Goal: Transaction & Acquisition: Obtain resource

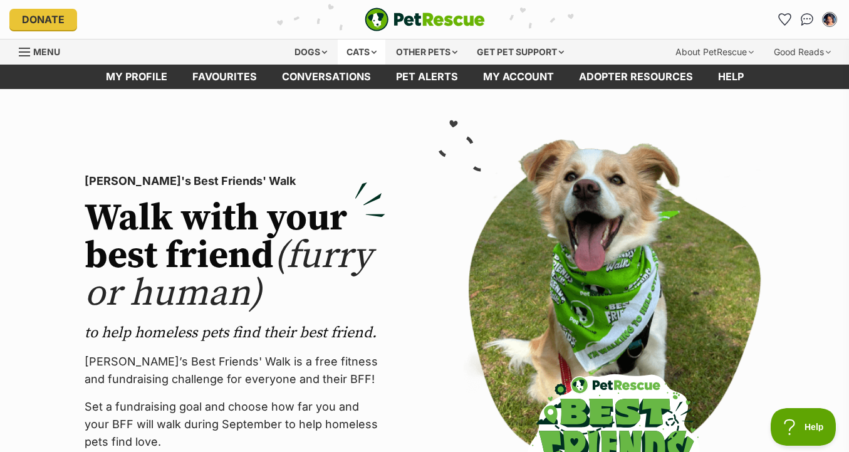
click at [361, 43] on div "Cats" at bounding box center [362, 51] width 48 height 25
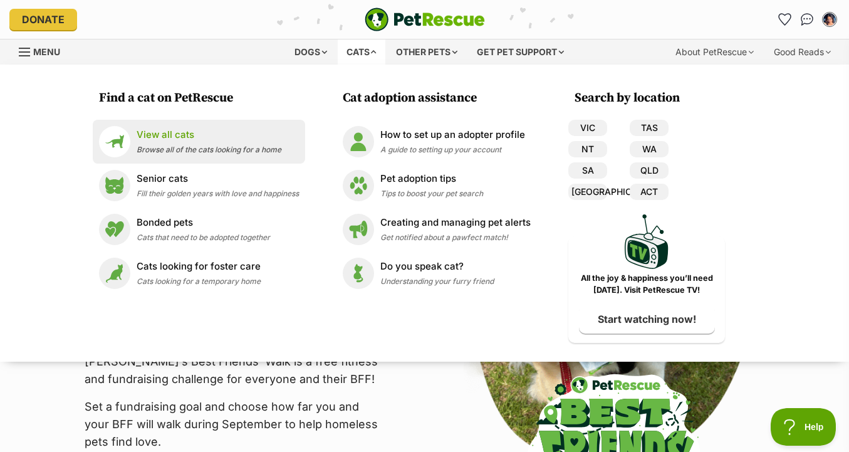
click at [243, 139] on p "View all cats" at bounding box center [209, 135] width 145 height 14
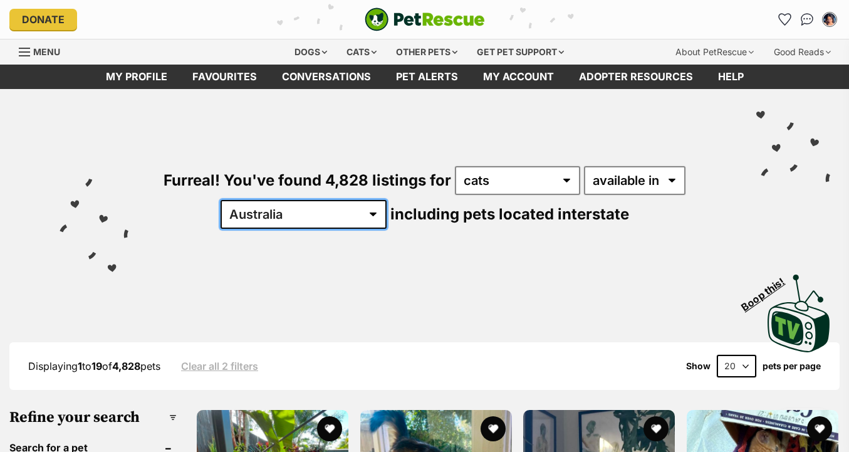
click at [340, 224] on select "[GEOGRAPHIC_DATA] [GEOGRAPHIC_DATA] [GEOGRAPHIC_DATA] [GEOGRAPHIC_DATA] [GEOGRA…" at bounding box center [304, 214] width 166 height 29
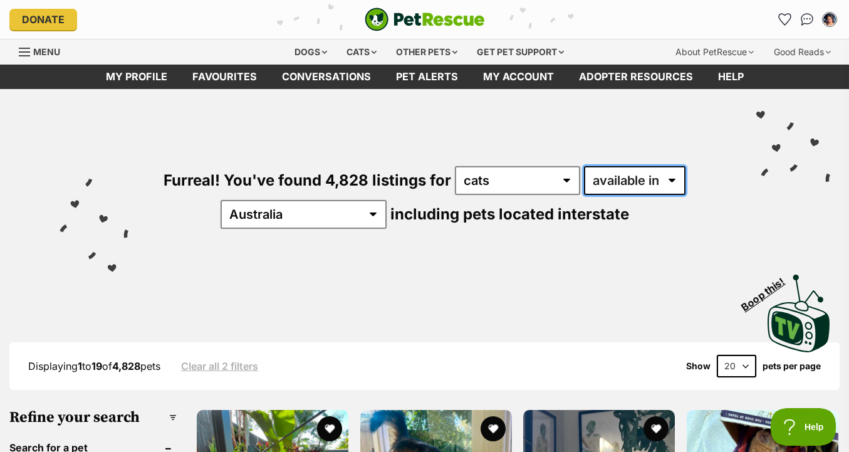
click at [609, 186] on select "available in located in" at bounding box center [635, 180] width 102 height 29
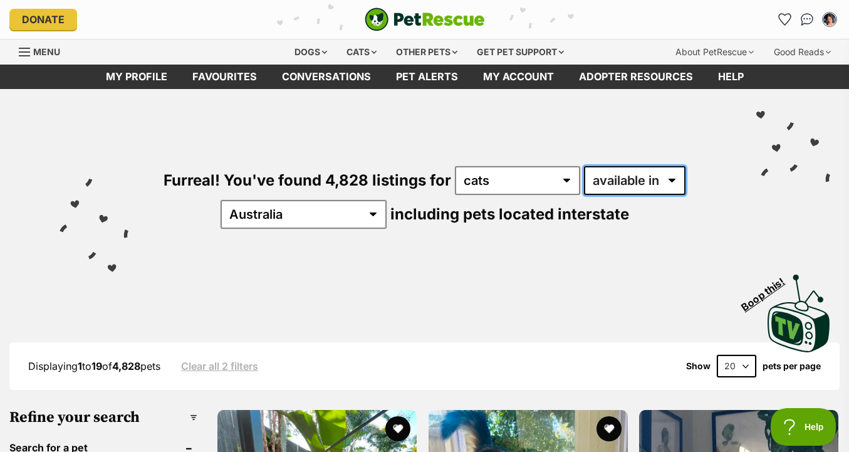
select select "disabled"
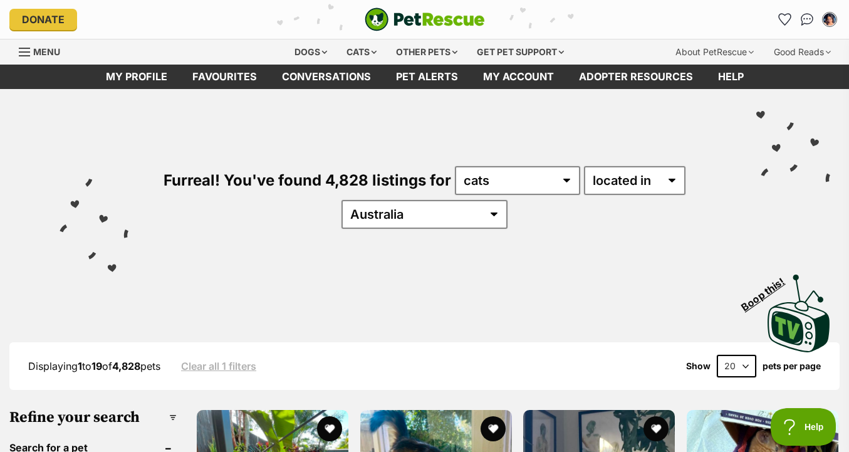
select select "VIC"
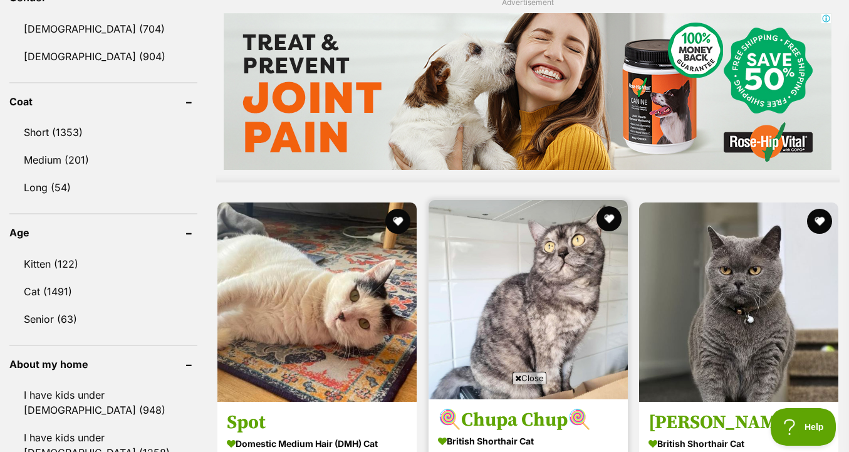
scroll to position [1231, 0]
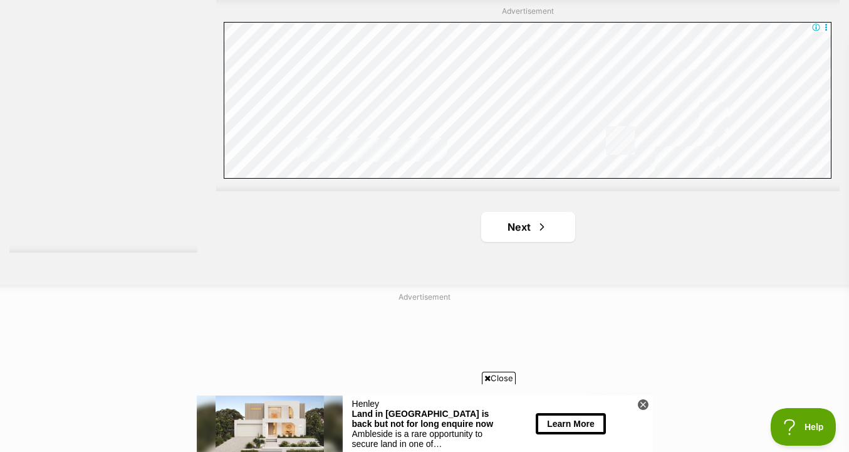
scroll to position [3134, 0]
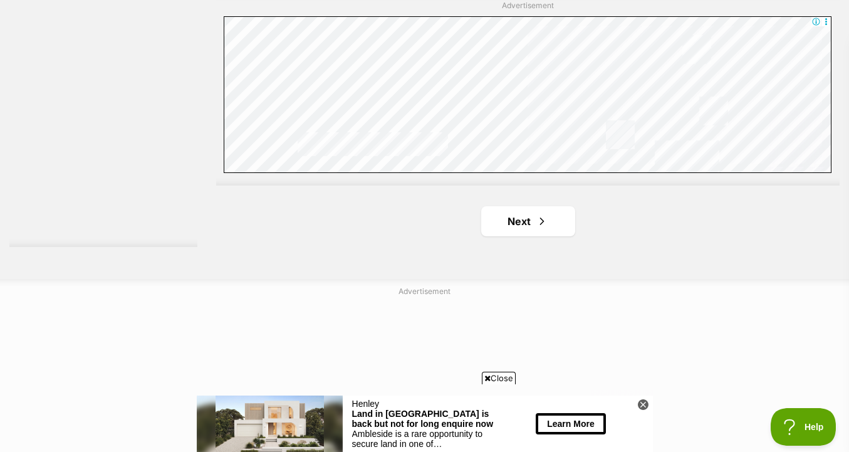
click at [551, 226] on link "Next" at bounding box center [528, 221] width 94 height 30
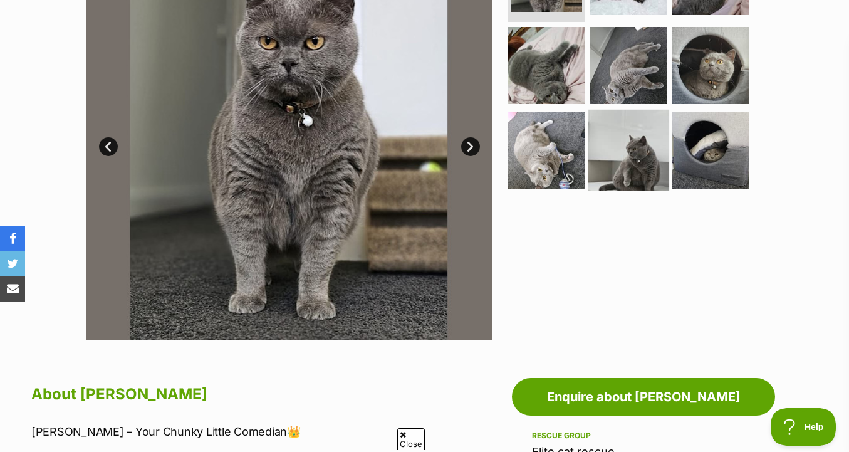
click at [627, 110] on img at bounding box center [629, 150] width 81 height 81
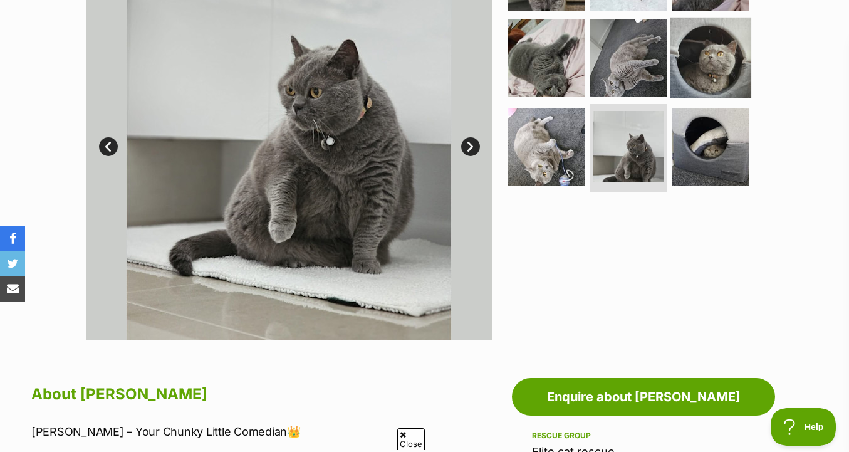
click at [671, 53] on img at bounding box center [711, 57] width 81 height 81
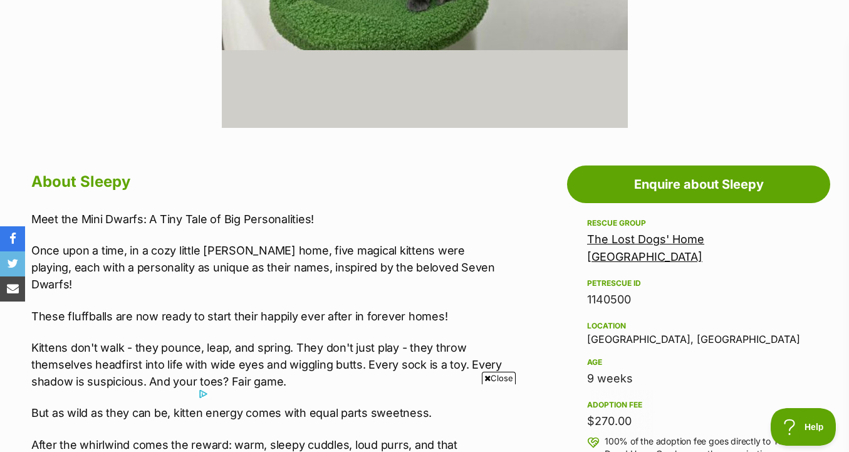
scroll to position [558, 0]
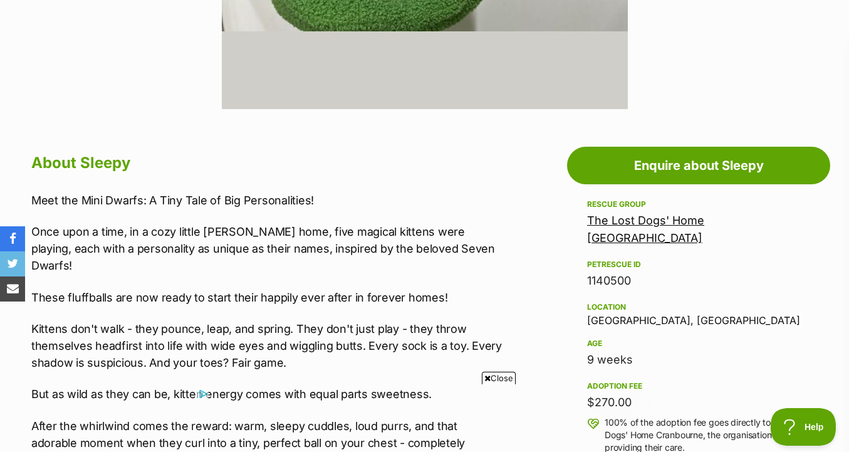
drag, startPoint x: 452, startPoint y: 176, endPoint x: 462, endPoint y: 312, distance: 135.8
click at [462, 311] on div "About Sleepy Meet the Mini Dwarfs: A Tiny Tale of Big Personalities! Once upon …" at bounding box center [268, 434] width 475 height 570
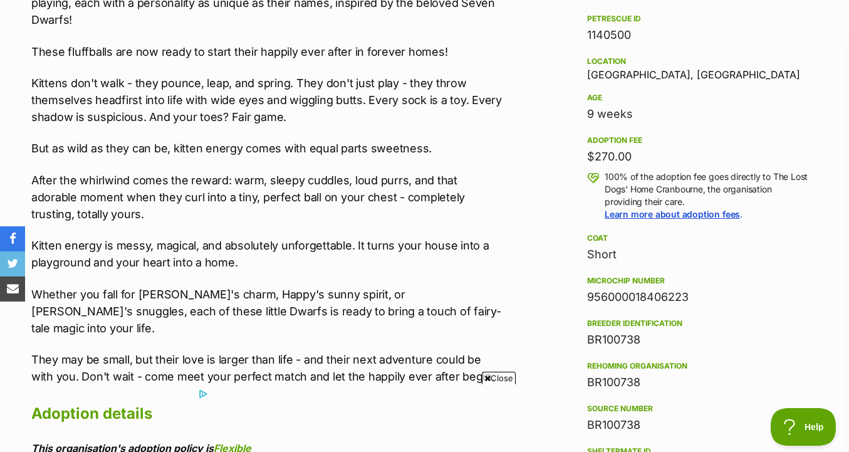
scroll to position [811, 0]
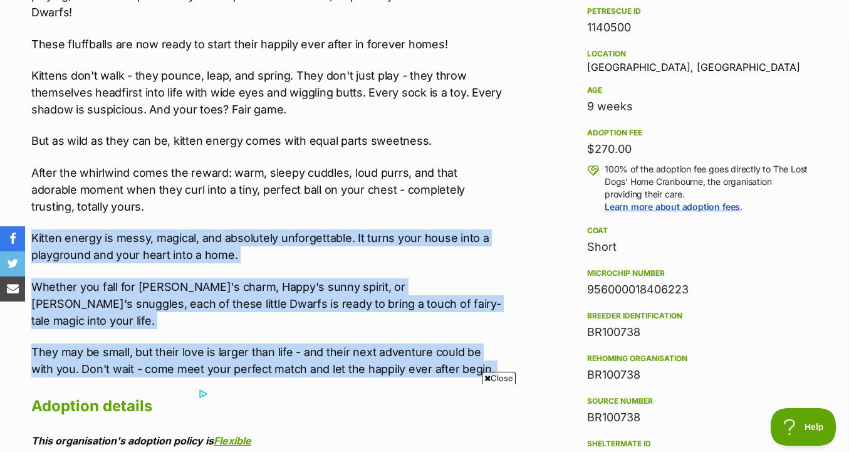
drag, startPoint x: 465, startPoint y: 347, endPoint x: 481, endPoint y: 211, distance: 137.0
click at [481, 211] on div "About Sleepy Meet the Mini Dwarfs: A Tiny Tale of Big Personalities! Once upon …" at bounding box center [268, 181] width 475 height 570
click at [481, 211] on div "Meet the Mini Dwarfs: A Tiny Tale of Big Personalities! Once upon a time, in a …" at bounding box center [268, 158] width 475 height 439
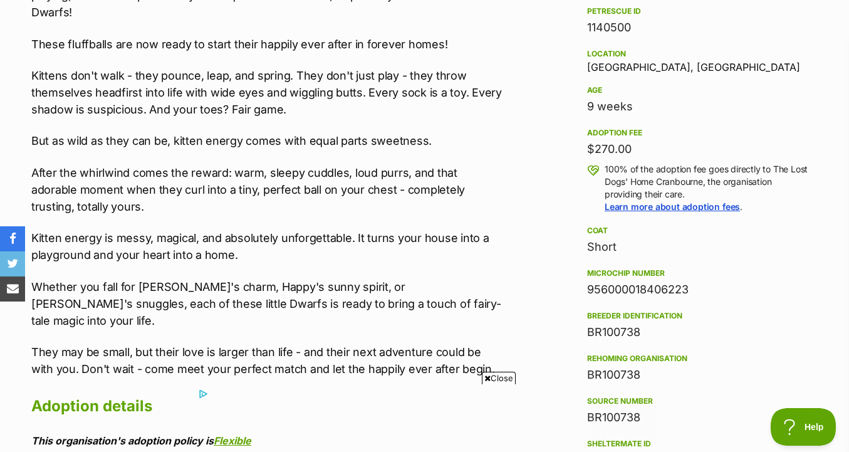
scroll to position [0, 0]
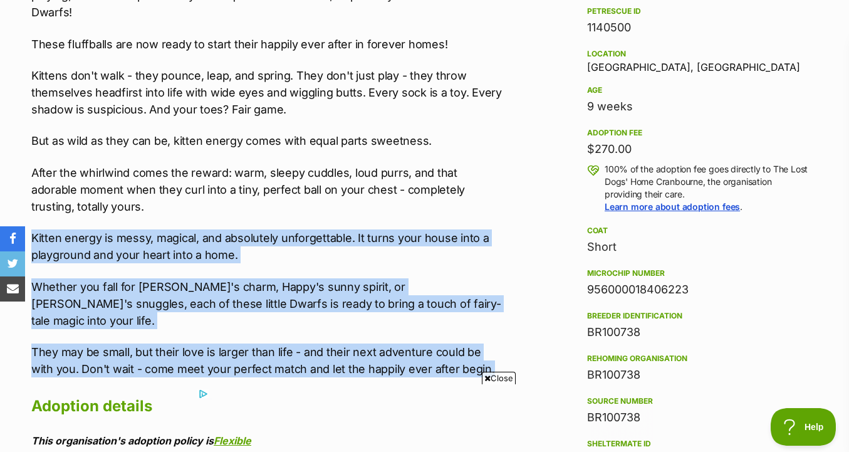
drag, startPoint x: 489, startPoint y: 208, endPoint x: 481, endPoint y: 340, distance: 132.5
click at [481, 340] on div "Meet the Mini Dwarfs: A Tiny Tale of Big Personalities! Once upon a time, in a …" at bounding box center [268, 158] width 475 height 439
click at [481, 344] on p "They may be small, but their love is larger than life - and their next adventur…" at bounding box center [268, 361] width 475 height 34
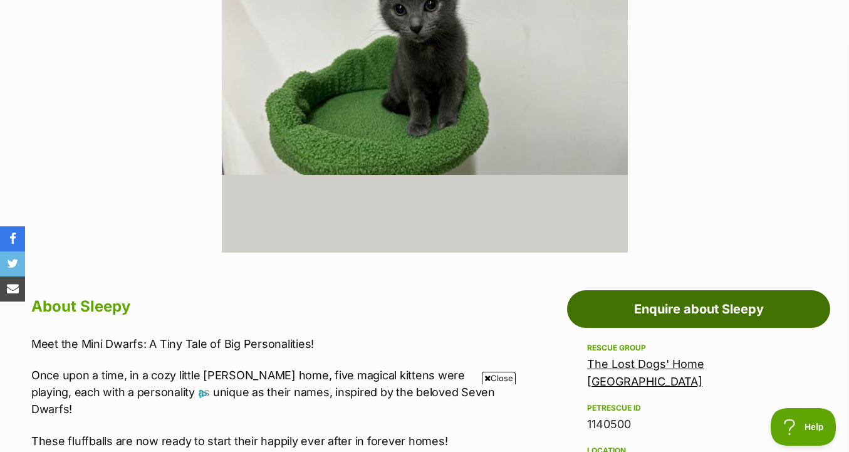
scroll to position [432, 0]
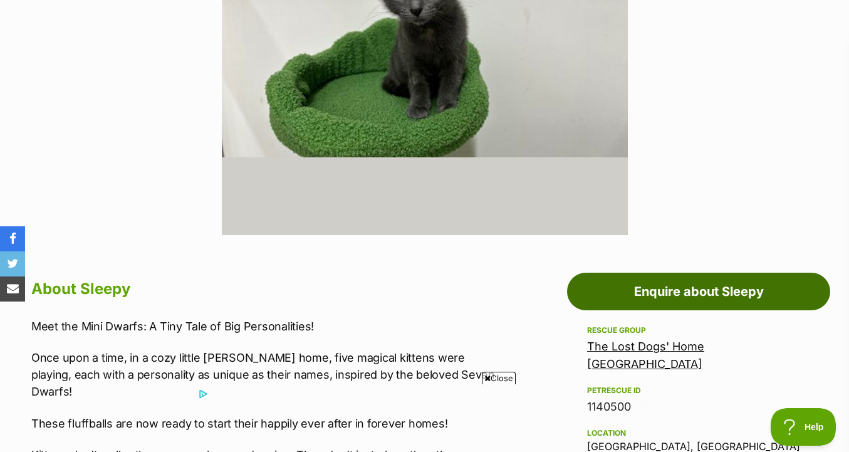
click at [610, 293] on link "Enquire about Sleepy" at bounding box center [698, 292] width 263 height 38
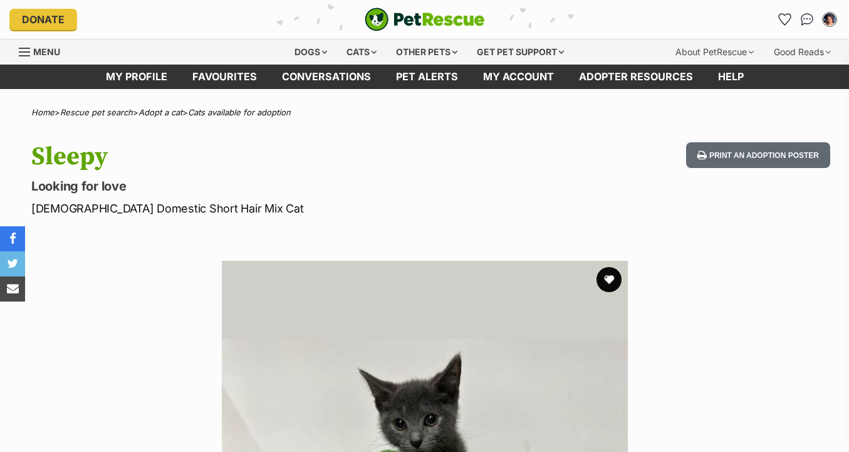
scroll to position [446, 0]
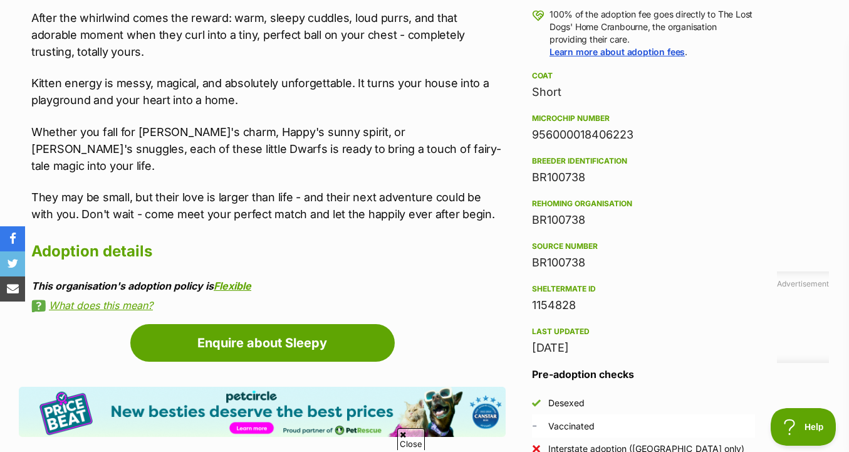
scroll to position [956, 0]
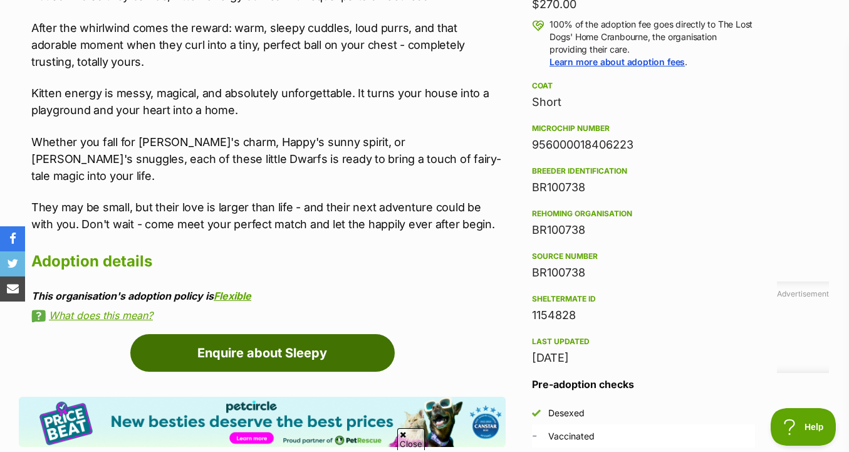
click at [321, 334] on link "Enquire about Sleepy" at bounding box center [262, 353] width 265 height 38
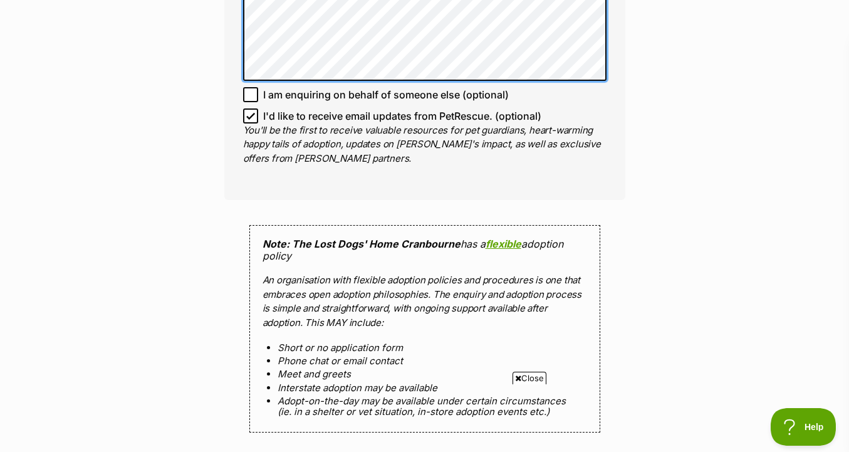
scroll to position [1022, 0]
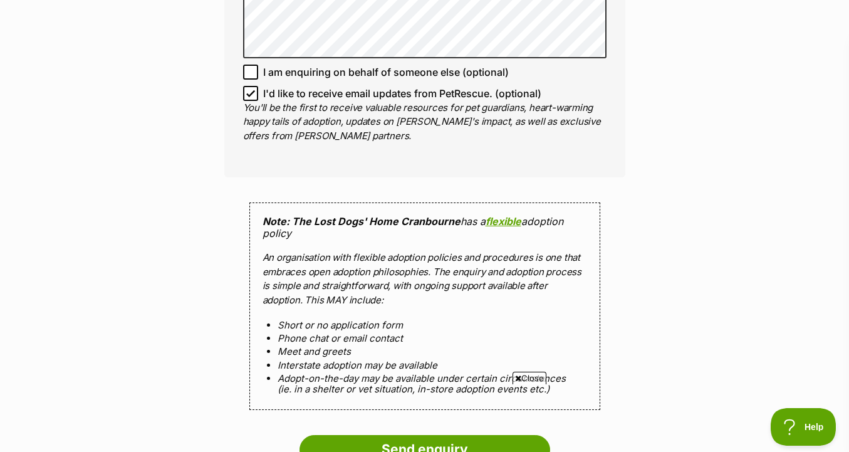
click at [318, 102] on p "You'll be the first to receive valuable resources for pet guardians, heart-warm…" at bounding box center [425, 122] width 364 height 43
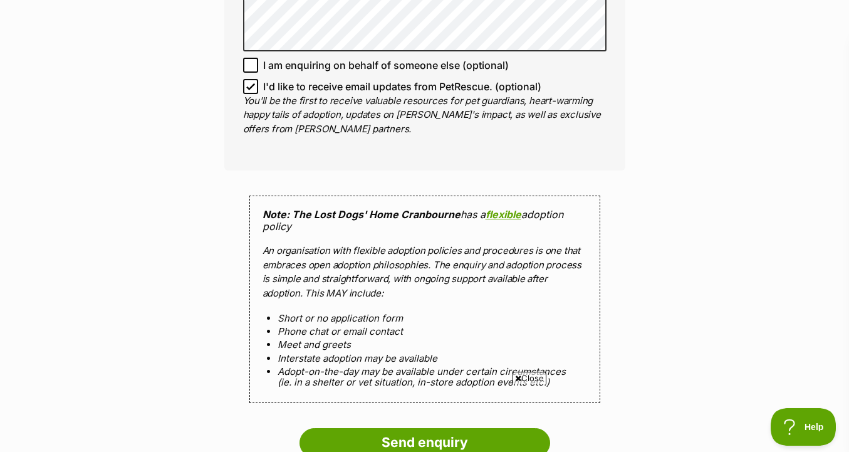
scroll to position [1029, 0]
click at [260, 89] on label "I'd like to receive email updates from PetRescue. (optional)" at bounding box center [425, 85] width 364 height 15
click at [258, 89] on input "I'd like to receive email updates from PetRescue. (optional)" at bounding box center [250, 85] width 15 height 15
checkbox input "false"
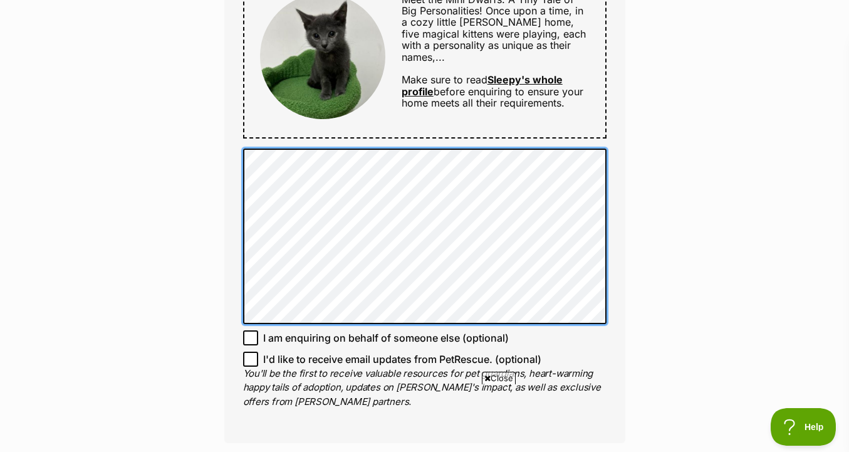
scroll to position [776, 0]
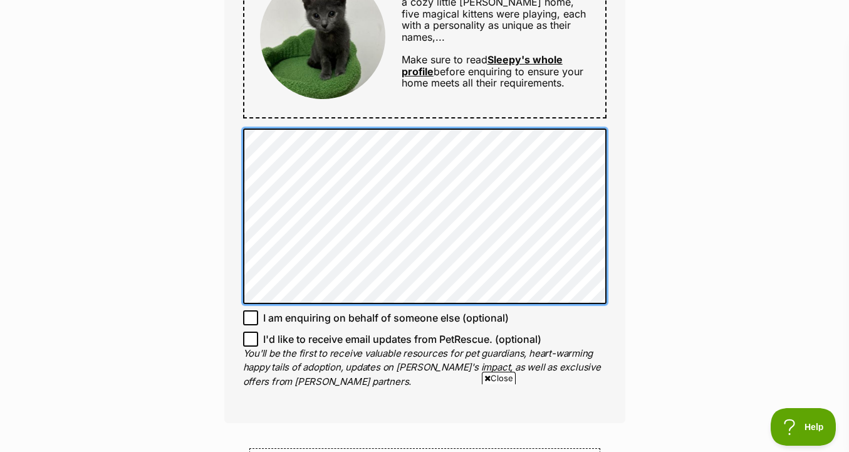
click at [268, 312] on div "Full name Vivienne Pham Email We require this to be able to send you communicat…" at bounding box center [424, 23] width 401 height 801
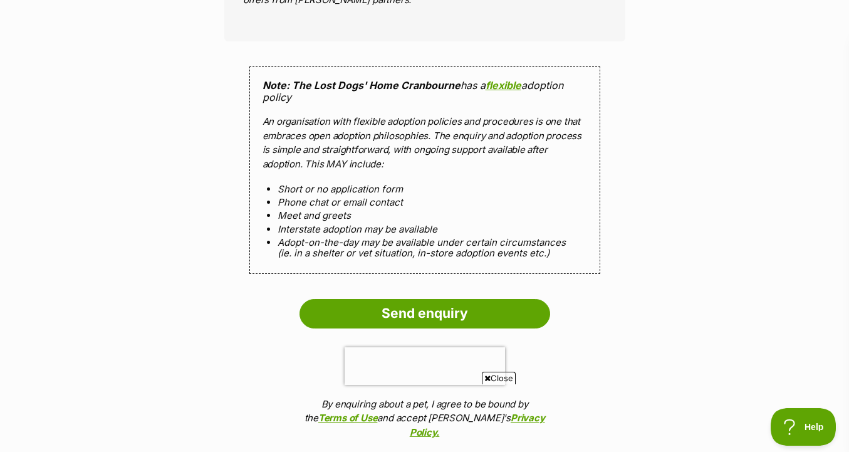
scroll to position [1169, 0]
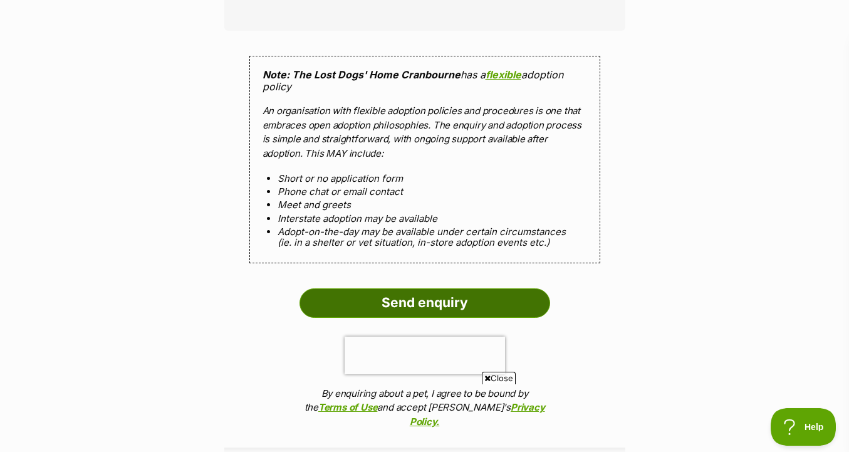
click at [376, 291] on input "Send enquiry" at bounding box center [425, 302] width 251 height 29
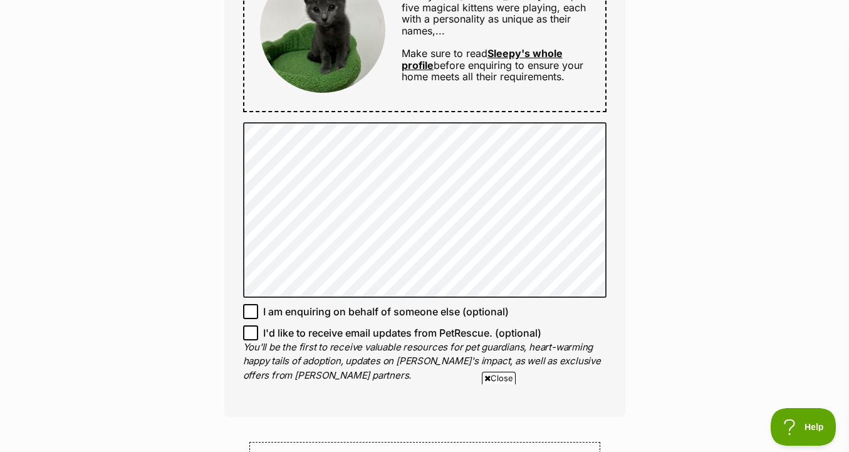
scroll to position [773, 0]
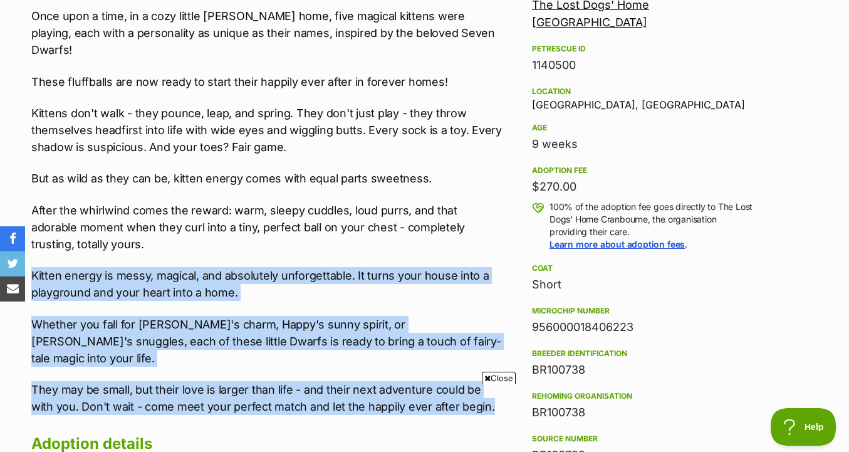
drag, startPoint x: 491, startPoint y: 375, endPoint x: 495, endPoint y: 244, distance: 131.1
click at [495, 244] on div "Meet the Mini Dwarfs: A Tiny Tale of Big Personalities! Once upon a time, in a …" at bounding box center [268, 195] width 475 height 439
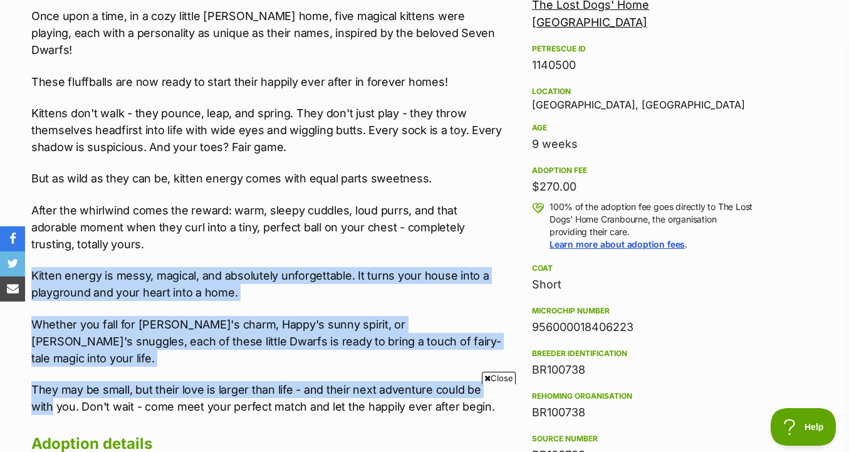
drag, startPoint x: 495, startPoint y: 244, endPoint x: 494, endPoint y: 354, distance: 109.7
click at [494, 354] on div "Meet the Mini Dwarfs: A Tiny Tale of Big Personalities! Once upon a time, in a …" at bounding box center [268, 195] width 475 height 439
click at [455, 316] on p "Whether you fall for Grumpy's charm, Happy's sunny spirit, or Sleepy's snuggles…" at bounding box center [268, 341] width 475 height 51
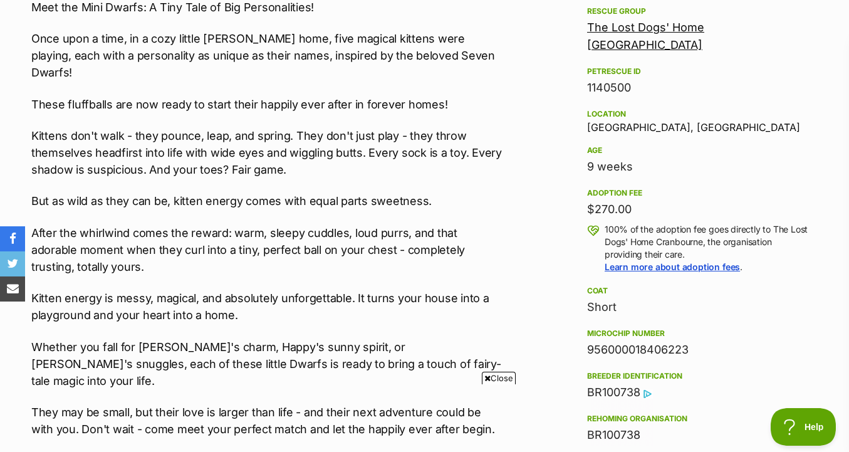
scroll to position [749, 0]
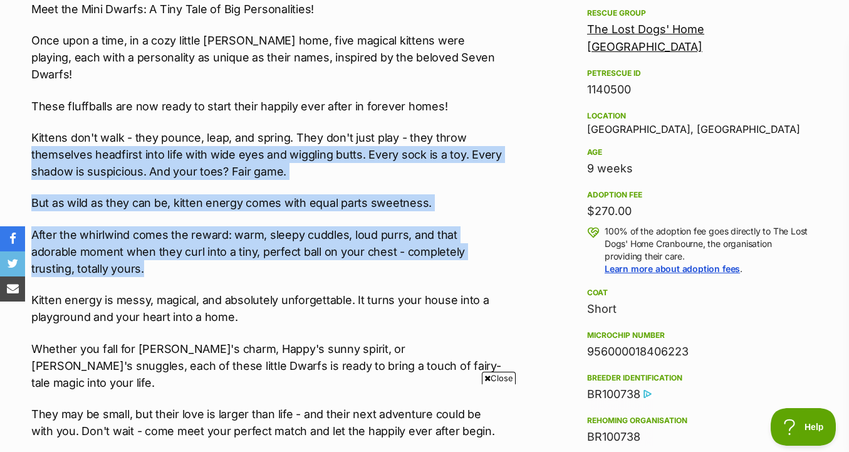
drag, startPoint x: 470, startPoint y: 250, endPoint x: 468, endPoint y: 114, distance: 136.1
click at [468, 114] on div "Meet the Mini Dwarfs: A Tiny Tale of Big Personalities! Once upon a time, in a …" at bounding box center [268, 220] width 475 height 439
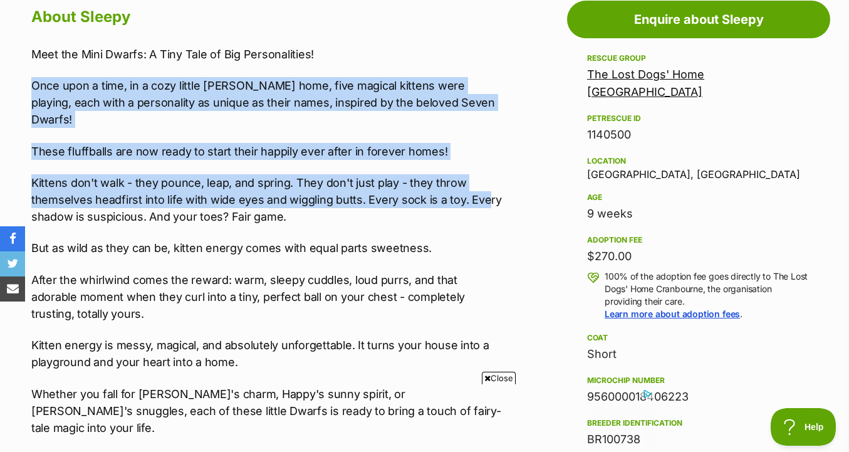
drag, startPoint x: 473, startPoint y: 64, endPoint x: 479, endPoint y: 185, distance: 121.2
click at [479, 185] on div "Meet the Mini Dwarfs: A Tiny Tale of Big Personalities! Once upon a time, in a …" at bounding box center [268, 265] width 475 height 439
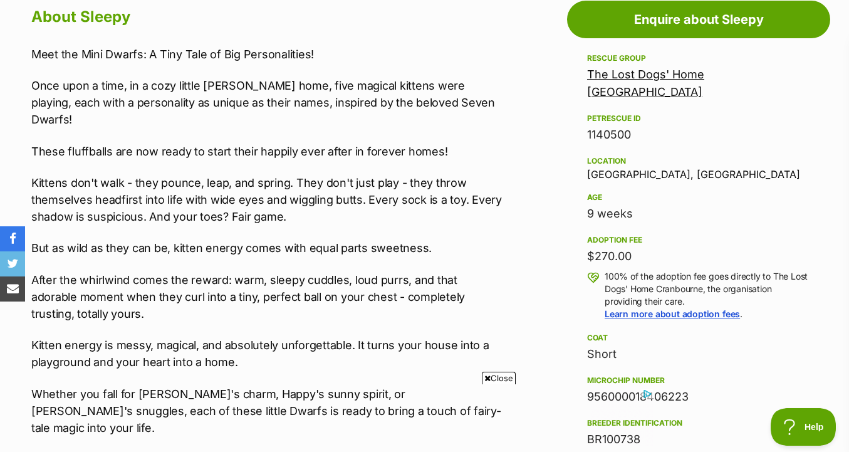
click at [479, 202] on p "Kittens don't walk - they pounce, leap, and spring. They don't just play - they…" at bounding box center [268, 199] width 475 height 51
drag, startPoint x: 486, startPoint y: 202, endPoint x: 486, endPoint y: 115, distance: 87.8
click at [486, 115] on div "Meet the Mini Dwarfs: A Tiny Tale of Big Personalities! Once upon a time, in a …" at bounding box center [268, 265] width 475 height 439
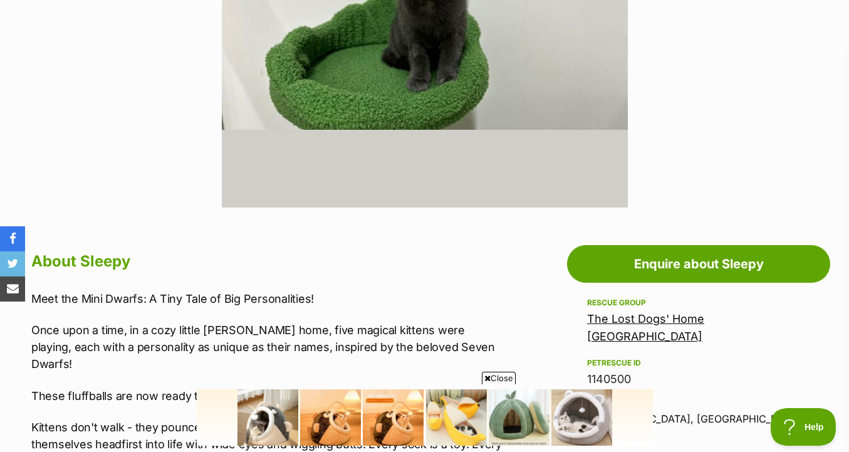
scroll to position [268, 0]
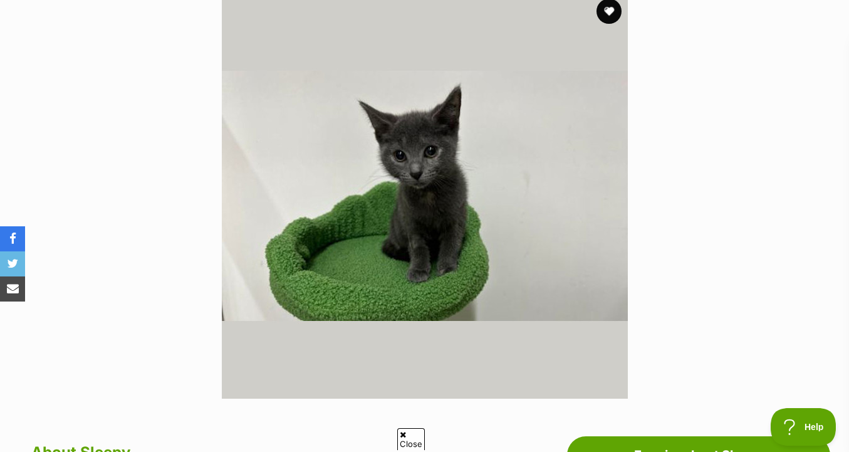
click at [558, 263] on img at bounding box center [425, 195] width 406 height 406
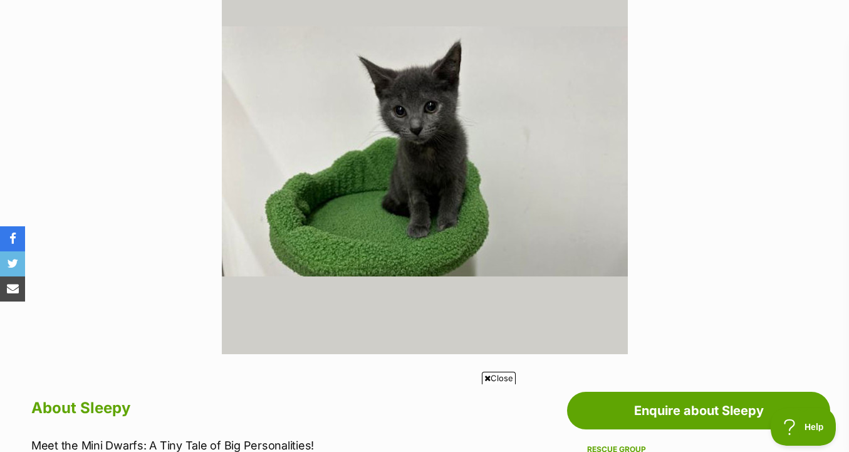
scroll to position [542, 0]
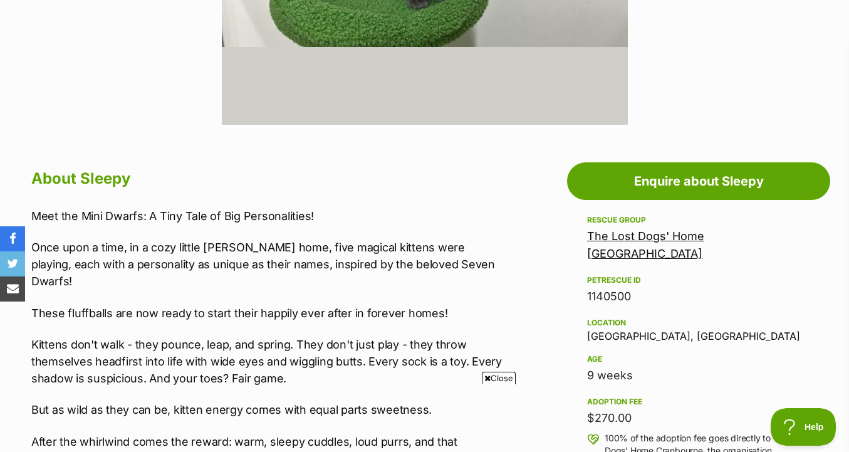
click at [622, 236] on link "The Lost Dogs' Home [GEOGRAPHIC_DATA]" at bounding box center [645, 244] width 117 height 31
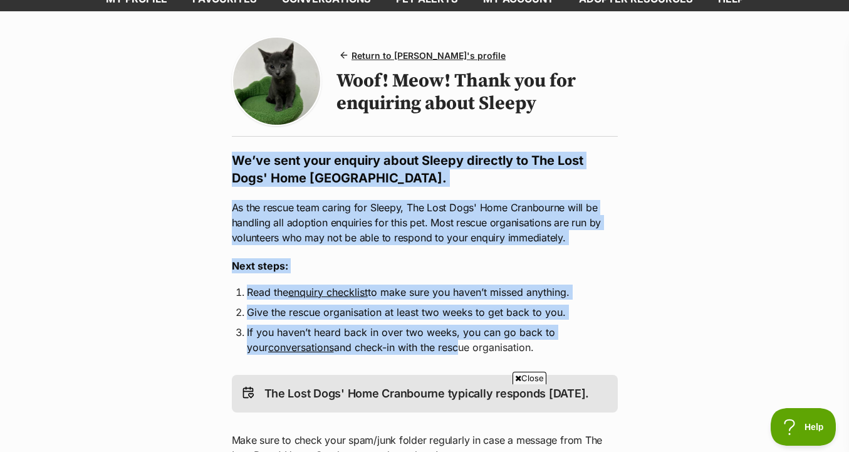
drag, startPoint x: 399, startPoint y: 139, endPoint x: 434, endPoint y: 346, distance: 209.8
click at [434, 346] on div "Return to Sleepy's profile Woof! Meow! Thank you for enquiring about Sleepy We’…" at bounding box center [424, 350] width 401 height 628
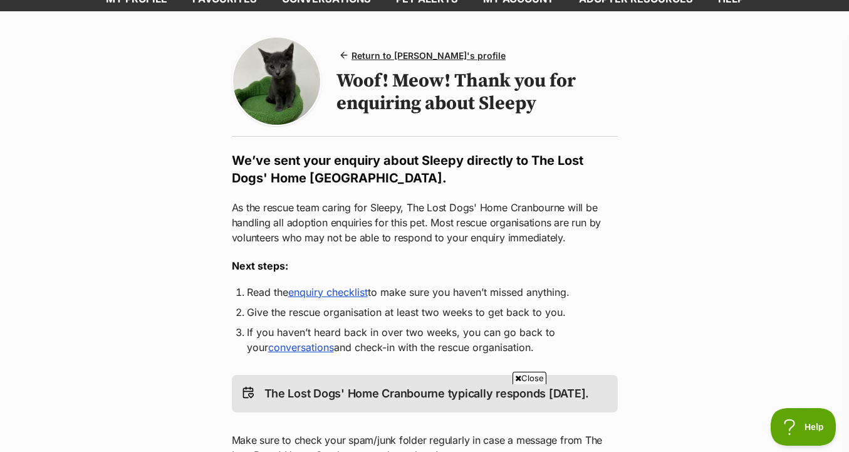
click at [431, 205] on p "As the rescue team caring for Sleepy, The Lost Dogs' Home Cranbourne will be ha…" at bounding box center [425, 222] width 386 height 45
click at [337, 302] on ol "Read the enquiry checklist to make sure you haven’t missed anything. Give the r…" at bounding box center [425, 320] width 386 height 70
click at [337, 293] on link "enquiry checklist" at bounding box center [328, 292] width 80 height 13
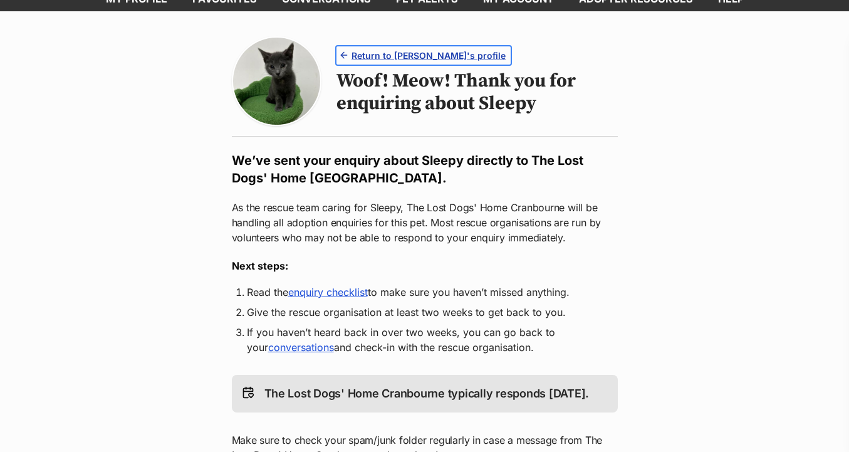
click at [418, 49] on span "Return to [PERSON_NAME]'s profile" at bounding box center [429, 55] width 154 height 13
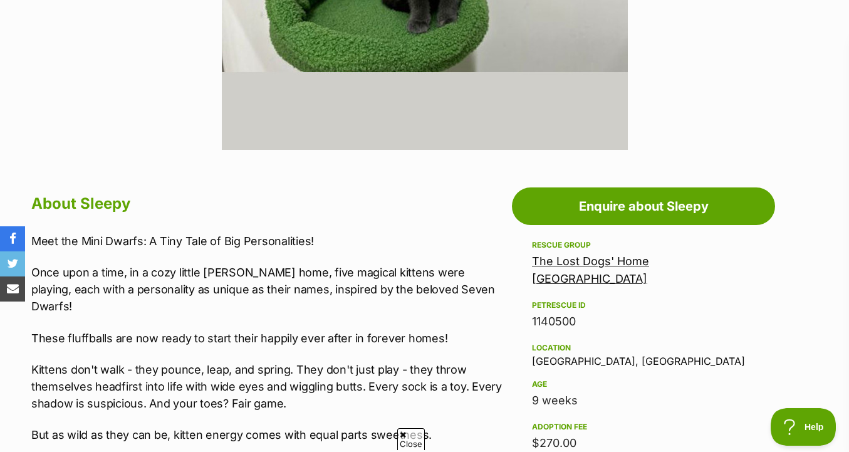
click at [615, 269] on div "The Lost Dogs' Home [GEOGRAPHIC_DATA]" at bounding box center [643, 270] width 223 height 35
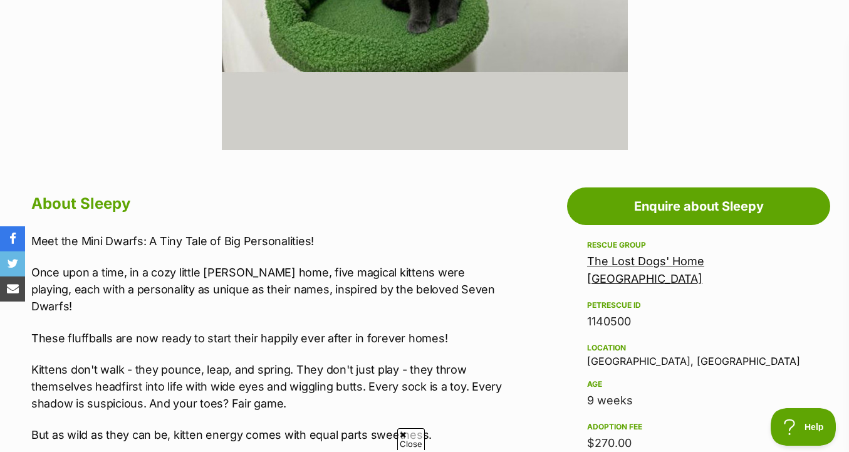
click at [612, 258] on link "The Lost Dogs' Home [GEOGRAPHIC_DATA]" at bounding box center [645, 270] width 117 height 31
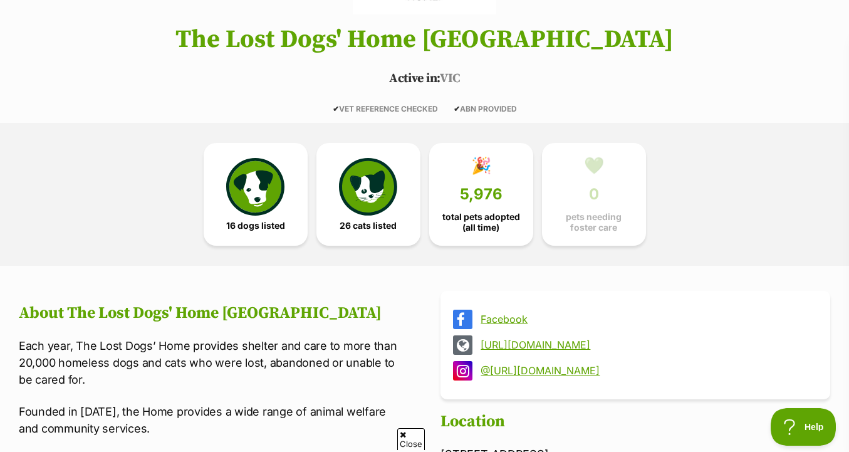
scroll to position [429, 0]
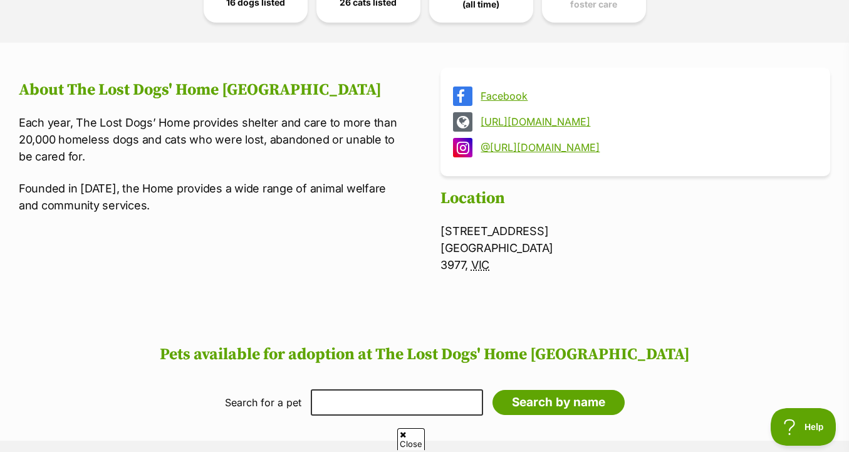
click at [505, 119] on link "[URL][DOMAIN_NAME]" at bounding box center [647, 121] width 332 height 11
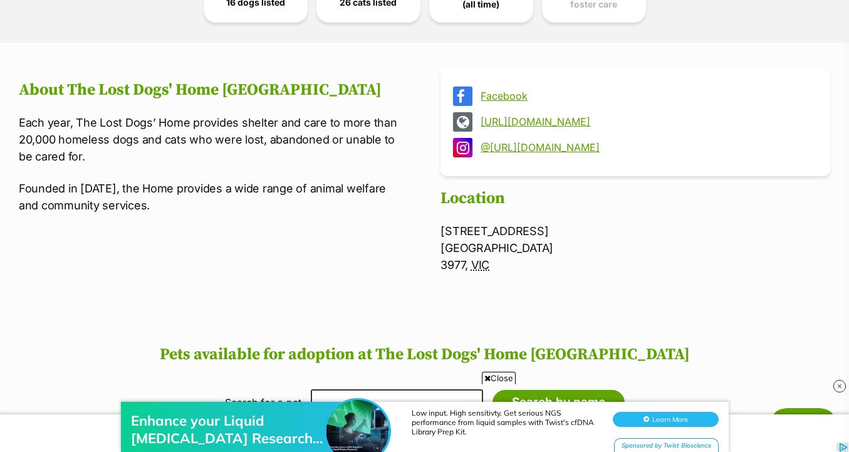
scroll to position [139, 0]
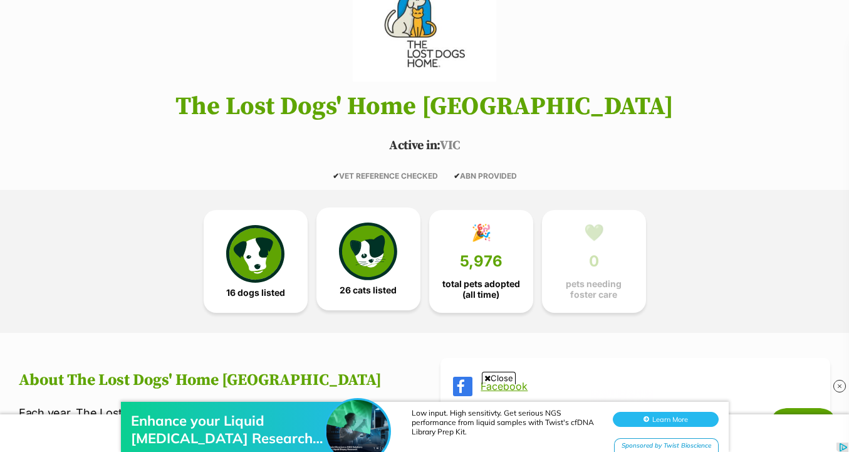
click at [397, 228] on link "26 cats listed" at bounding box center [369, 259] width 104 height 103
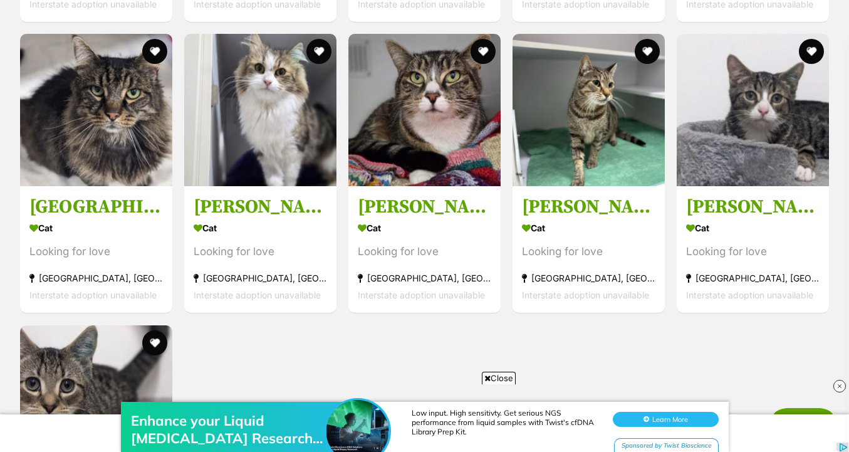
scroll to position [1914, 0]
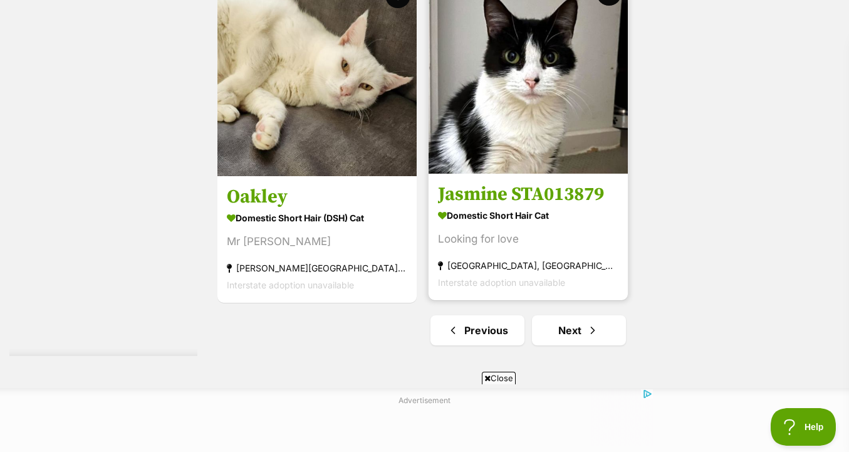
scroll to position [3015, 0]
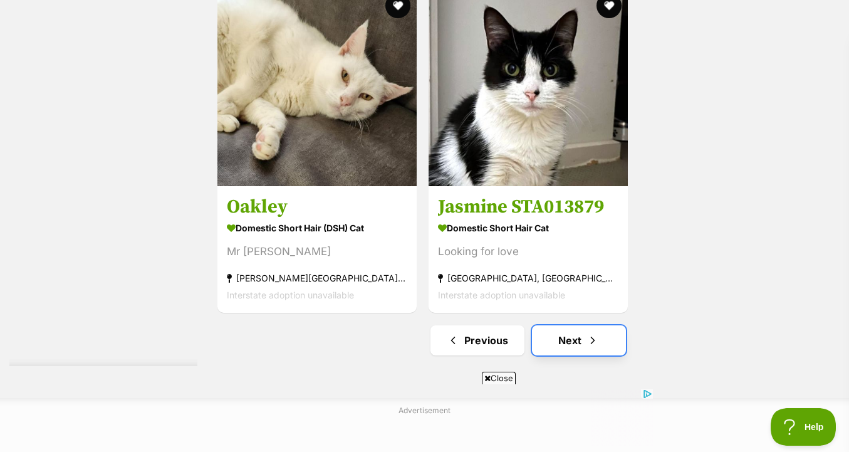
click at [569, 350] on link "Next" at bounding box center [579, 340] width 94 height 30
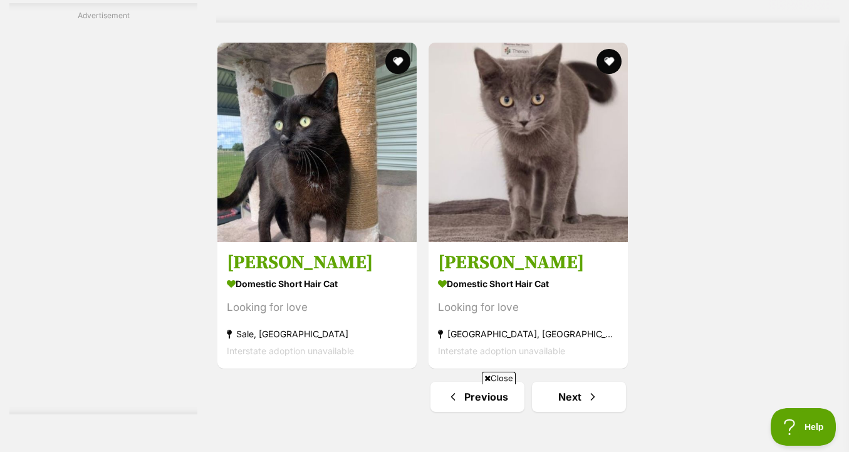
scroll to position [3092, 0]
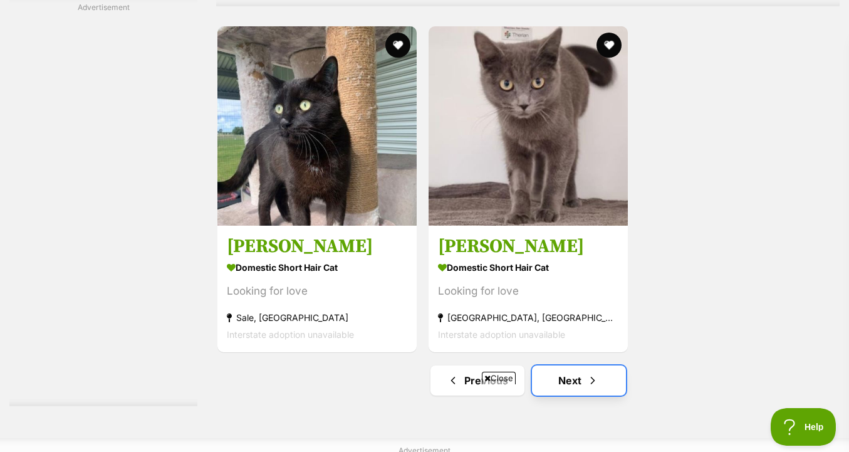
click at [591, 373] on span "Next page" at bounding box center [593, 380] width 13 height 15
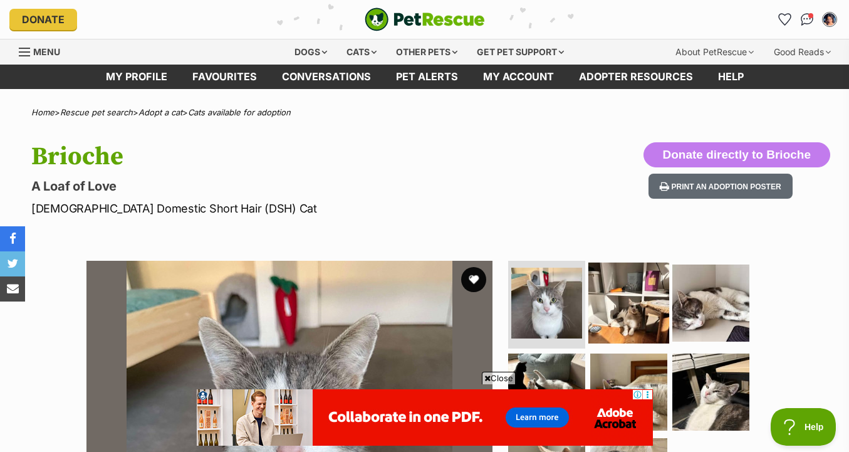
scroll to position [197, 0]
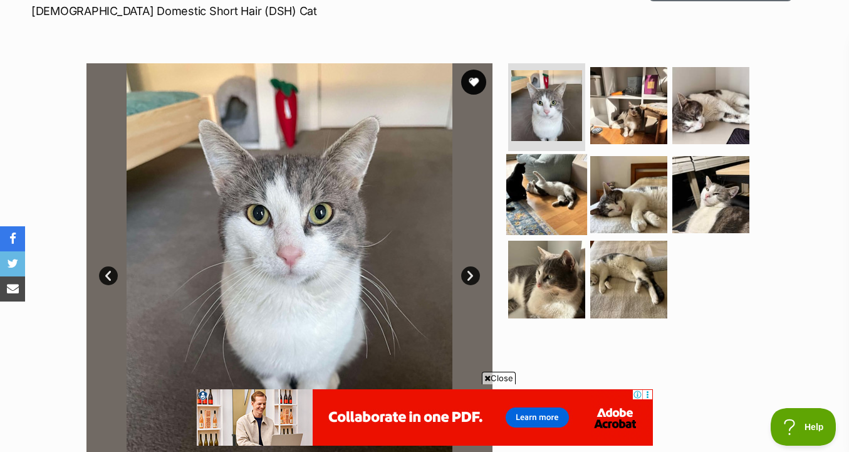
click at [547, 212] on img at bounding box center [547, 194] width 81 height 81
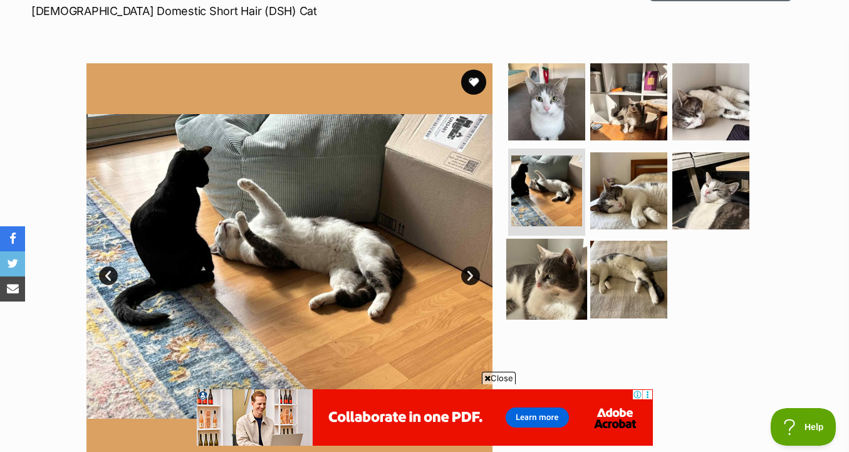
scroll to position [209, 0]
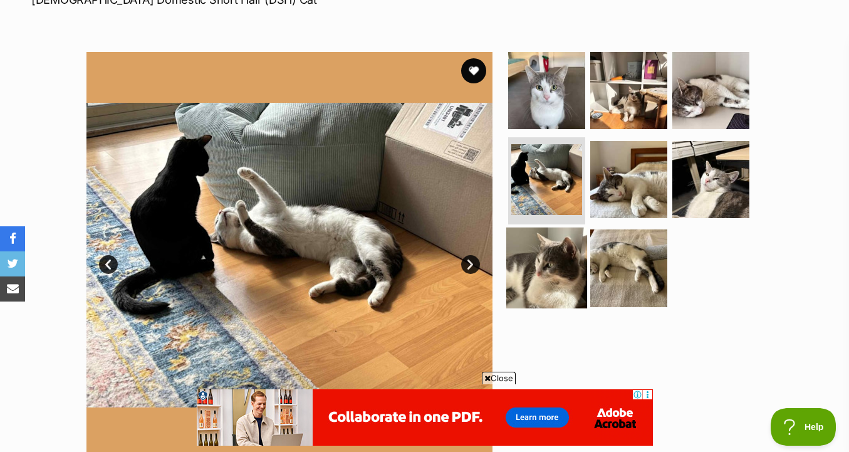
click at [557, 253] on img at bounding box center [547, 268] width 81 height 81
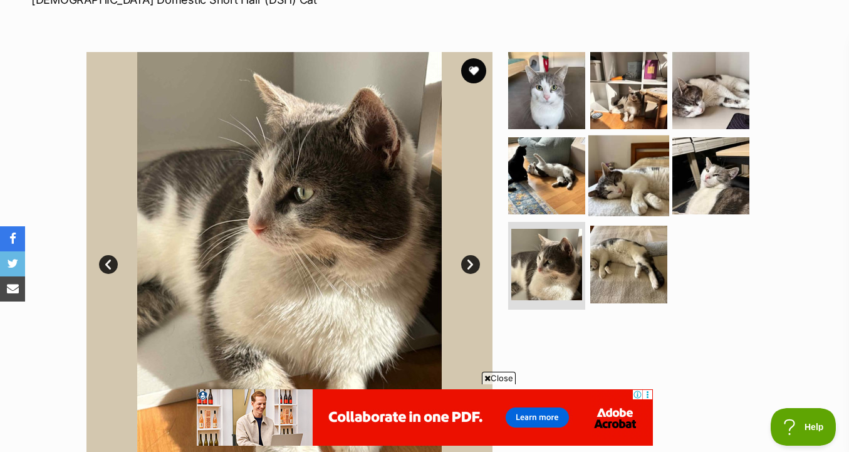
click at [611, 197] on img at bounding box center [629, 175] width 81 height 81
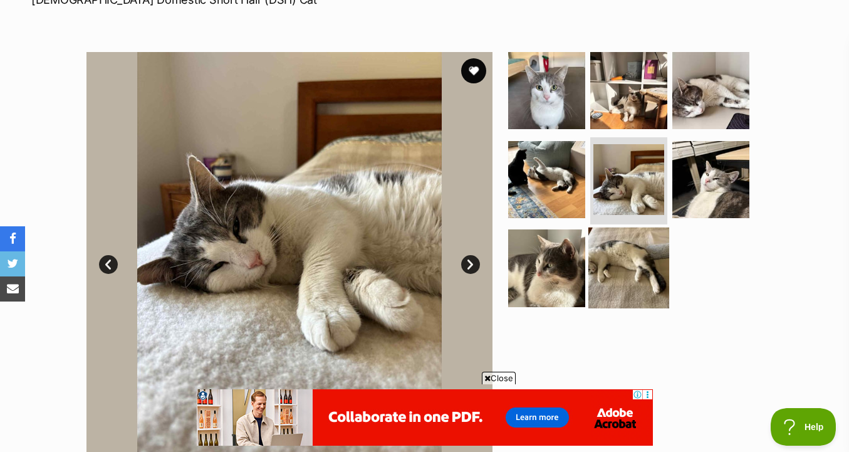
click at [614, 256] on img at bounding box center [629, 268] width 81 height 81
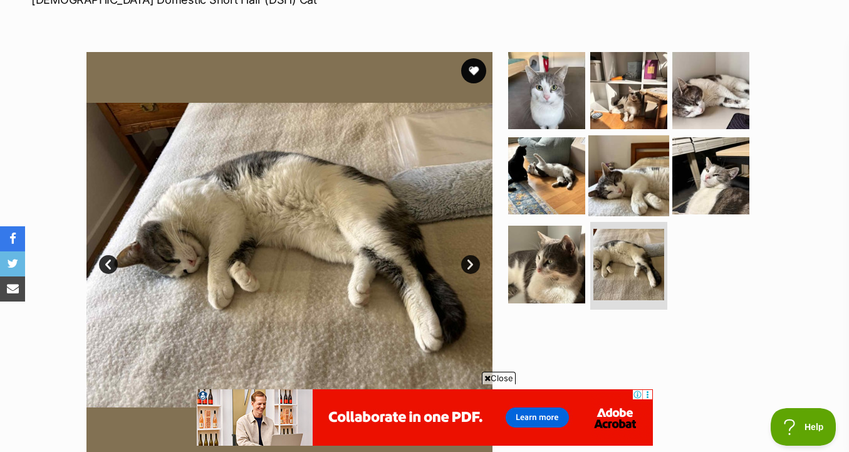
click at [619, 208] on img at bounding box center [629, 175] width 81 height 81
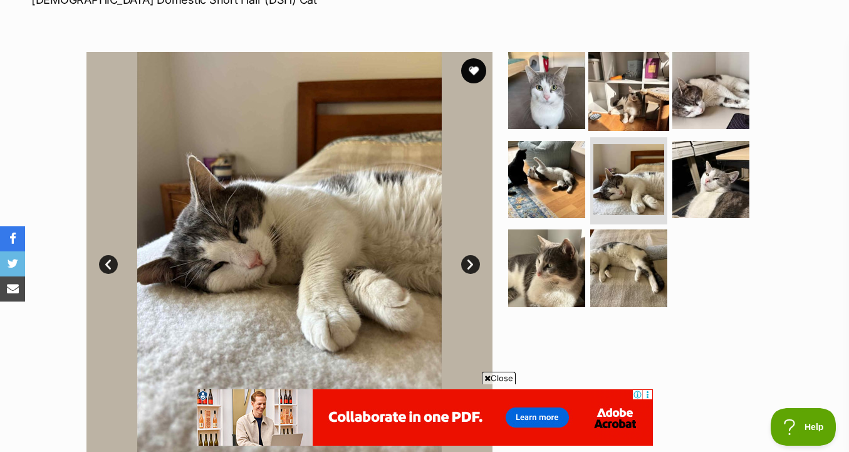
click at [624, 109] on img at bounding box center [629, 90] width 81 height 81
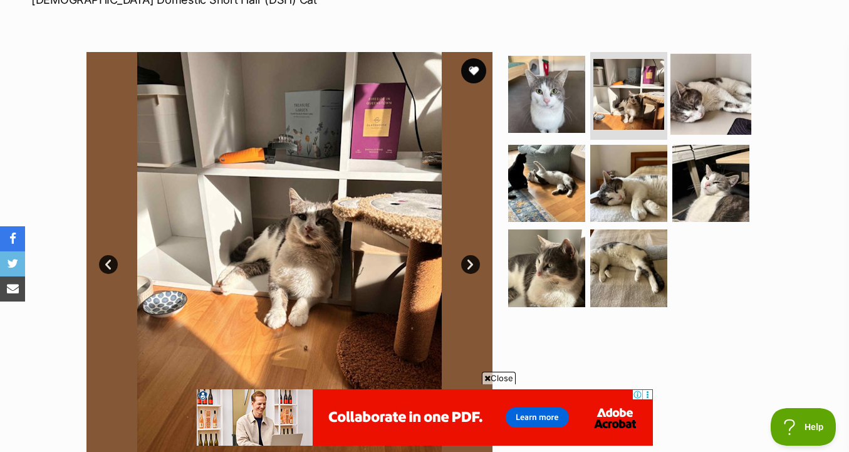
click at [696, 100] on img at bounding box center [711, 94] width 81 height 81
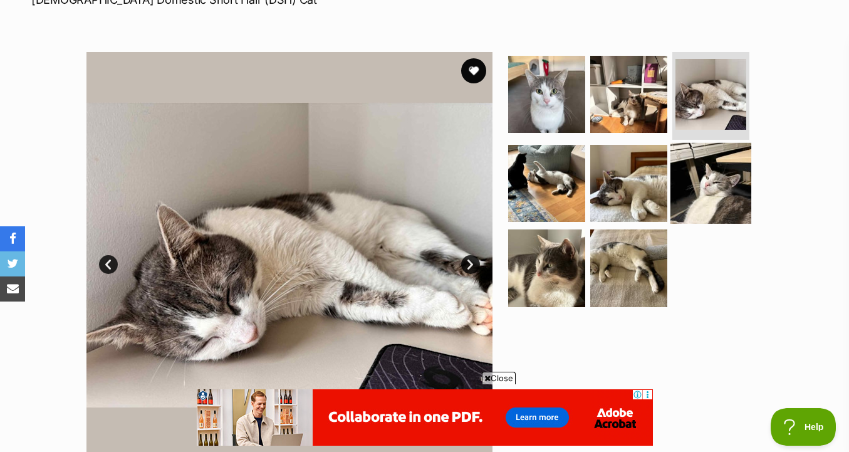
click at [697, 182] on img at bounding box center [711, 182] width 81 height 81
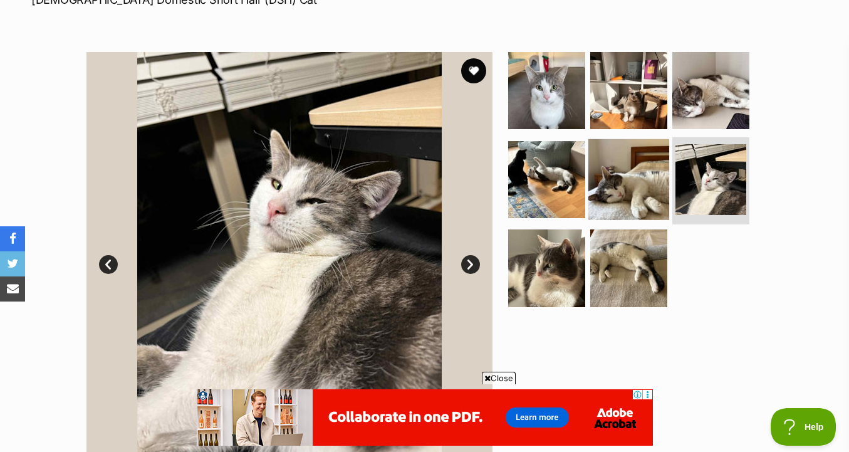
click at [619, 194] on img at bounding box center [629, 179] width 81 height 81
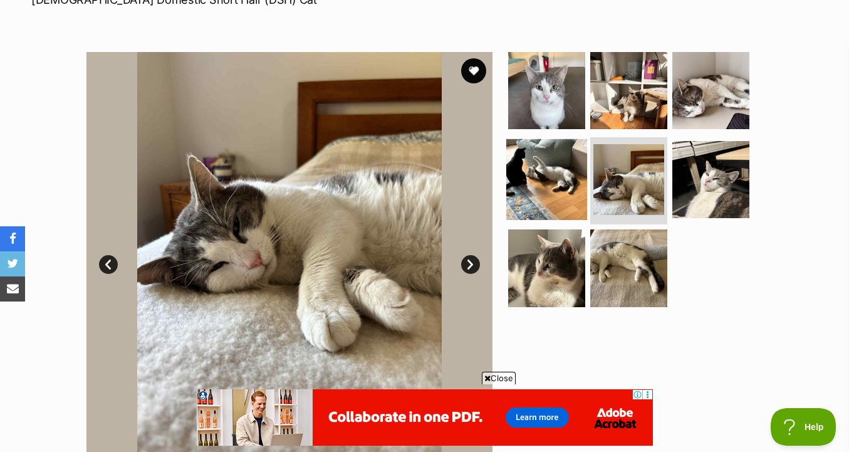
click at [565, 187] on img at bounding box center [547, 179] width 81 height 81
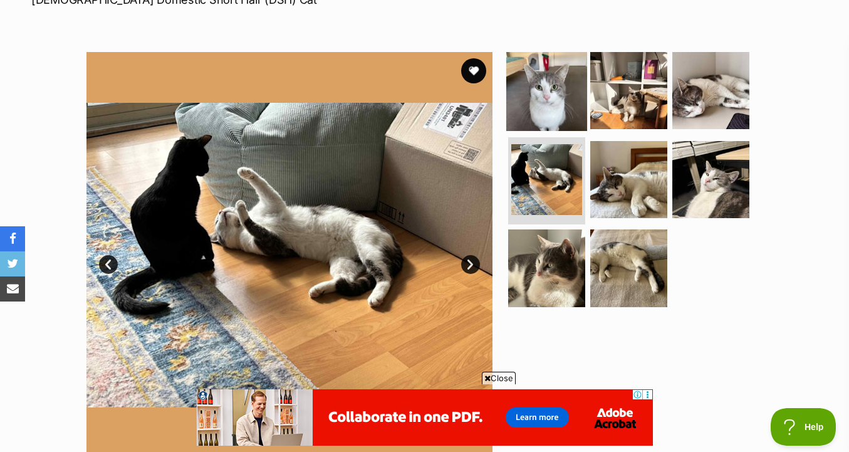
click at [560, 113] on img at bounding box center [547, 90] width 81 height 81
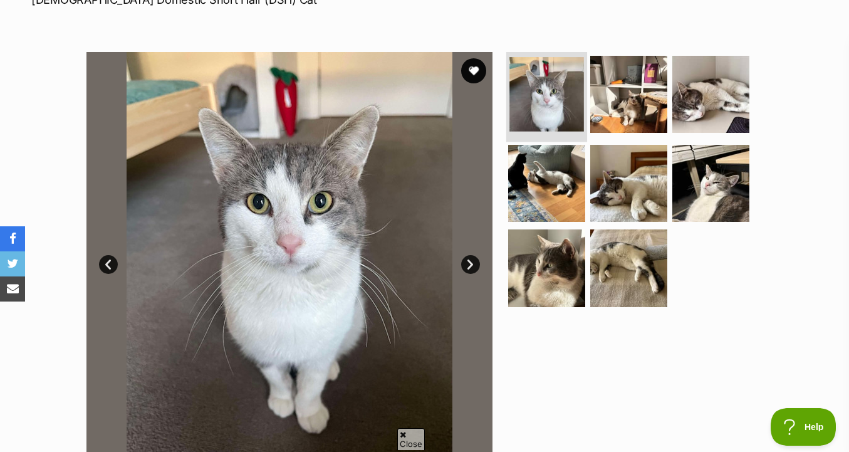
scroll to position [0, 0]
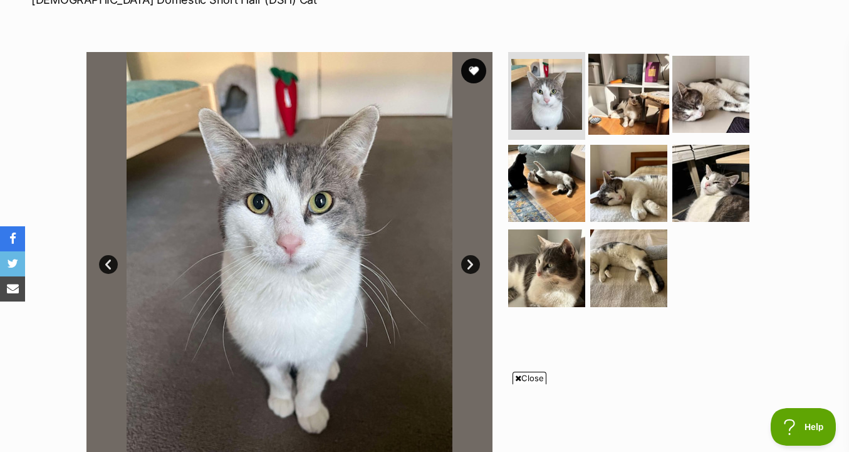
click at [624, 85] on img at bounding box center [629, 94] width 81 height 81
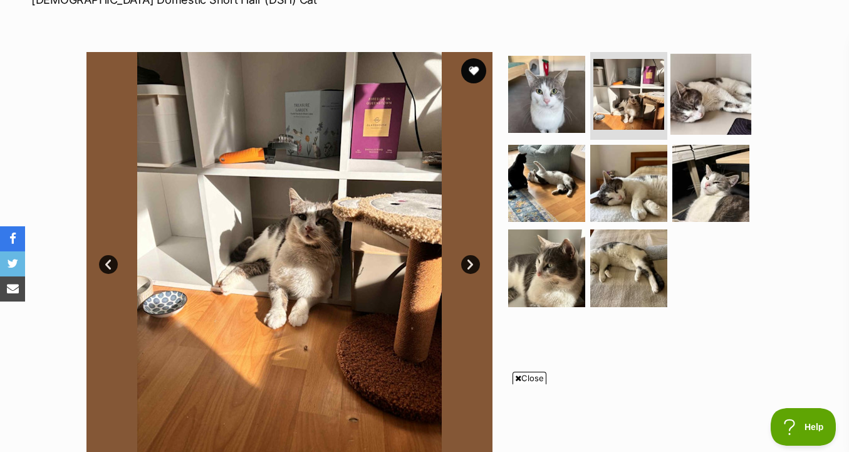
click at [691, 106] on img at bounding box center [711, 94] width 81 height 81
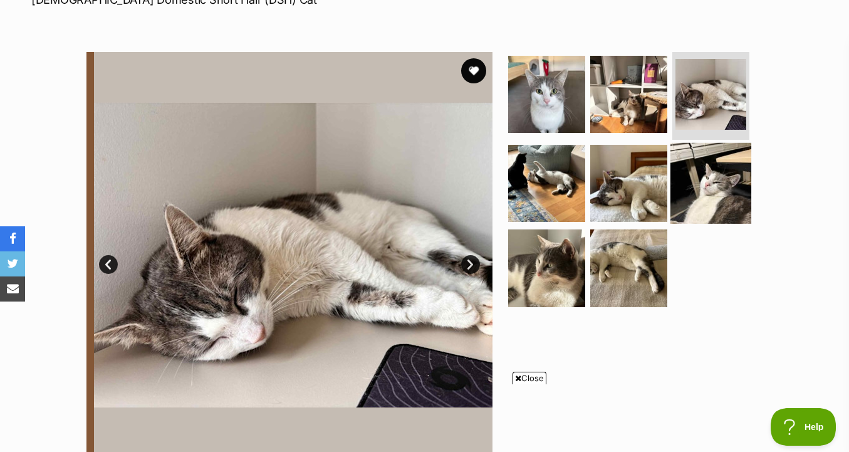
click at [682, 159] on img at bounding box center [711, 182] width 81 height 81
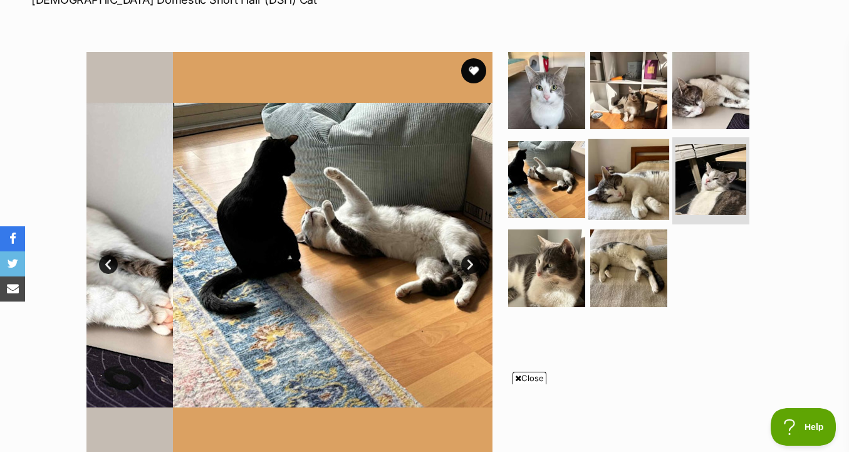
click at [628, 169] on img at bounding box center [629, 179] width 81 height 81
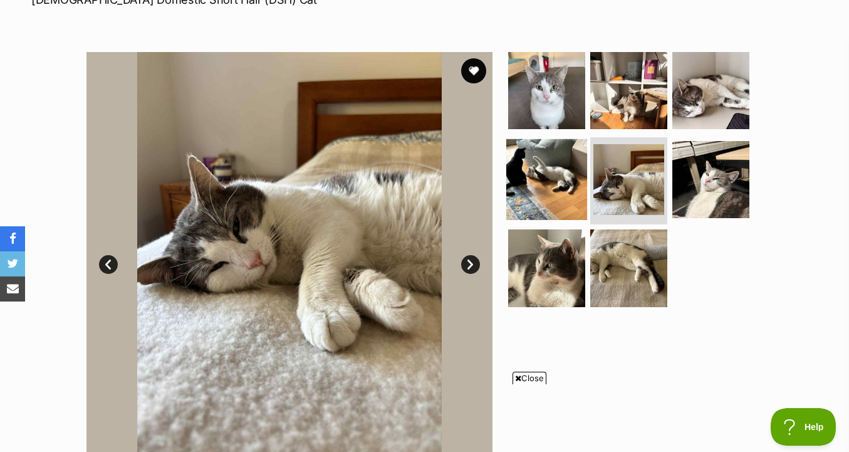
click at [566, 183] on img at bounding box center [547, 179] width 81 height 81
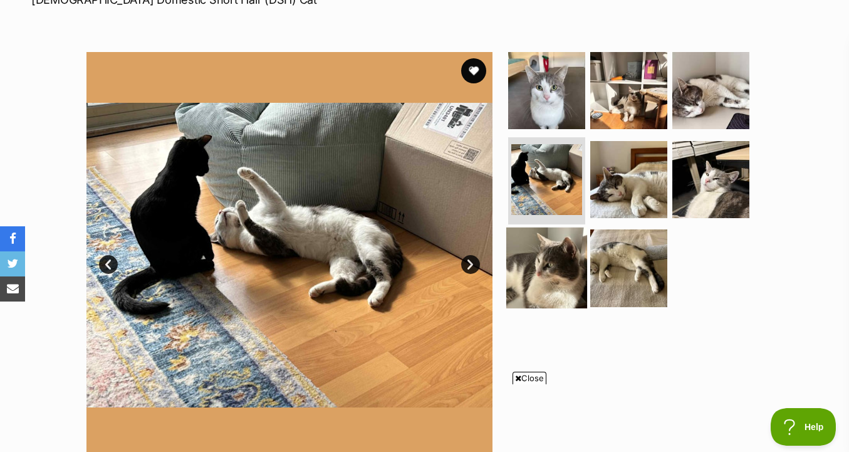
click at [572, 266] on img at bounding box center [547, 268] width 81 height 81
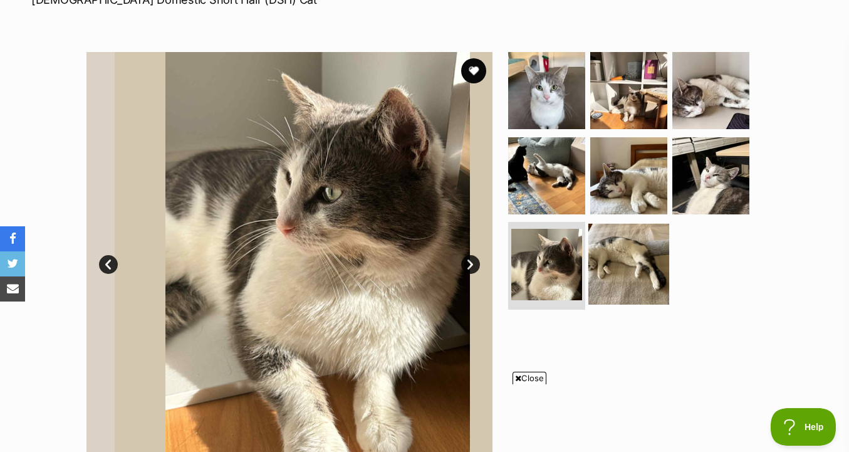
click at [641, 266] on img at bounding box center [629, 264] width 81 height 81
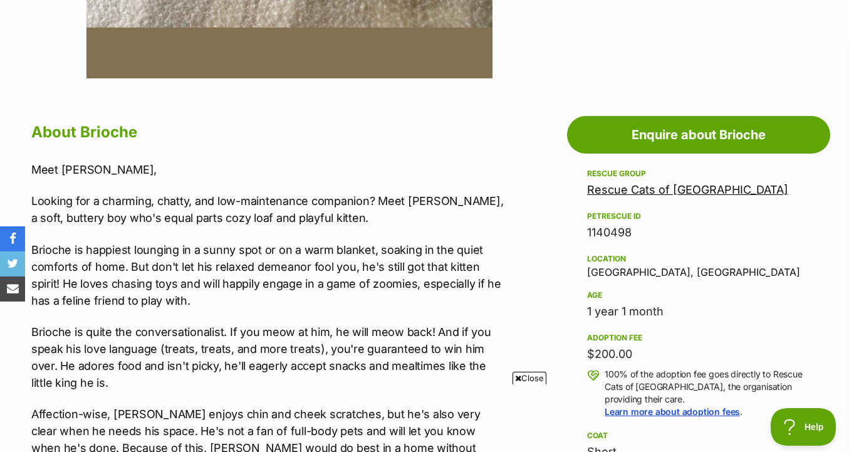
scroll to position [596, 0]
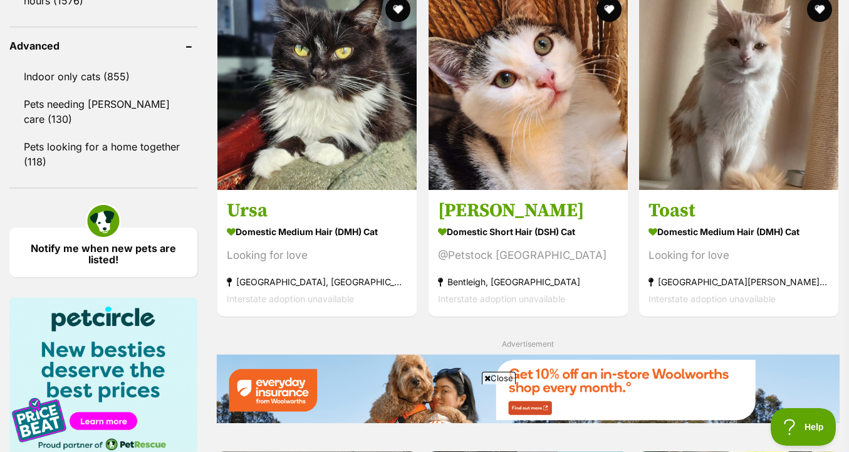
scroll to position [1649, 0]
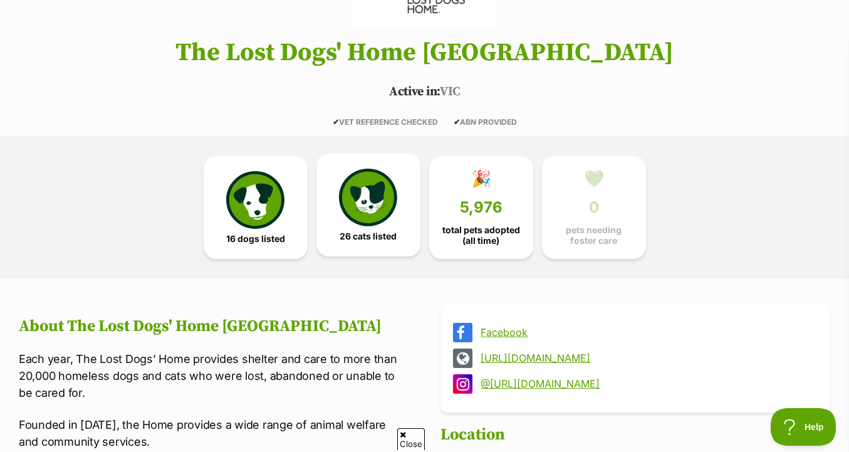
click at [386, 254] on link "26 cats listed" at bounding box center [369, 205] width 104 height 103
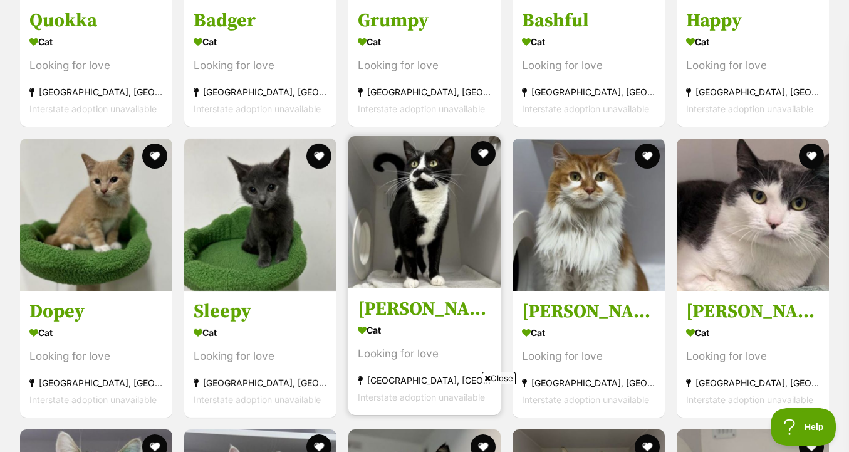
scroll to position [1158, 0]
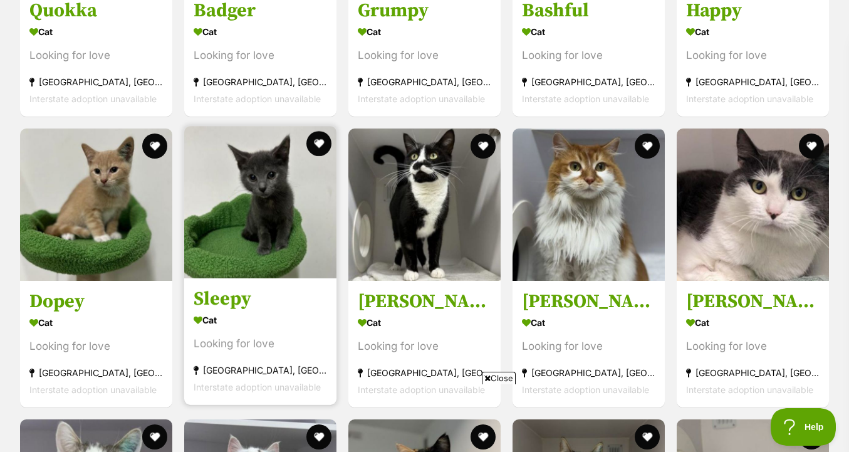
click at [295, 251] on img at bounding box center [260, 202] width 152 height 152
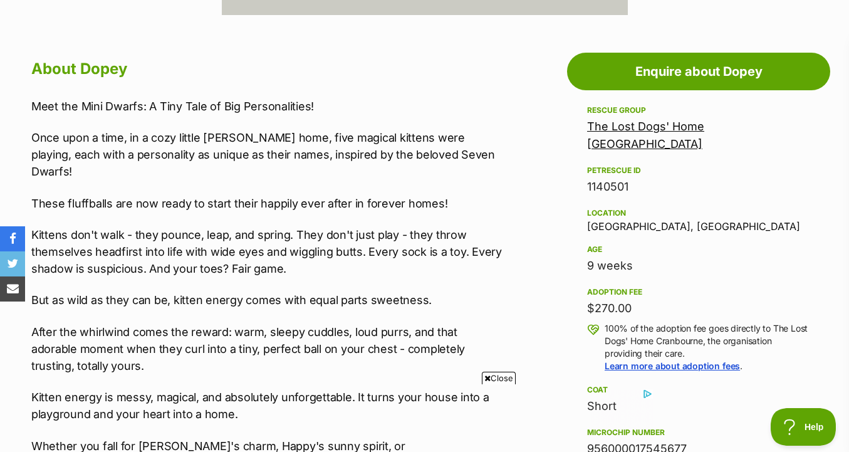
scroll to position [651, 0]
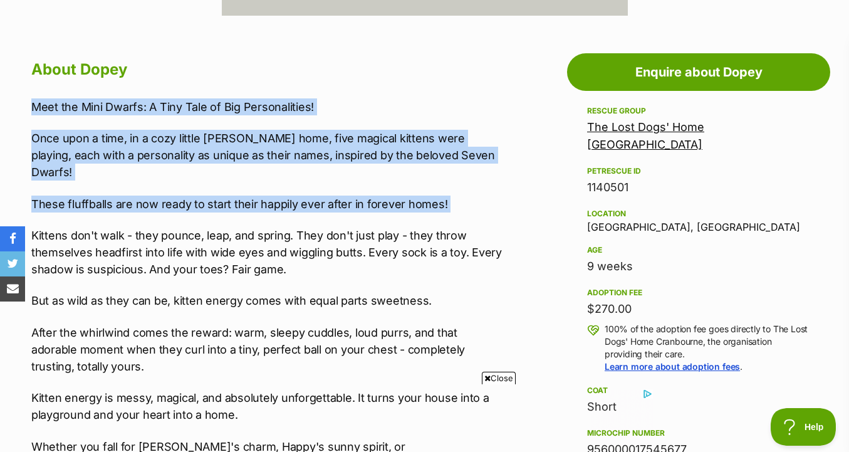
drag, startPoint x: 438, startPoint y: 96, endPoint x: 439, endPoint y: 208, distance: 112.2
click at [439, 208] on div "About Dopey Meet the Mini Dwarfs: A Tiny Tale of Big Personalities! Once upon a…" at bounding box center [268, 341] width 475 height 570
click at [439, 208] on div "Meet the Mini Dwarfs: A Tiny Tale of Big Personalities! Once upon a time, in a …" at bounding box center [268, 317] width 475 height 439
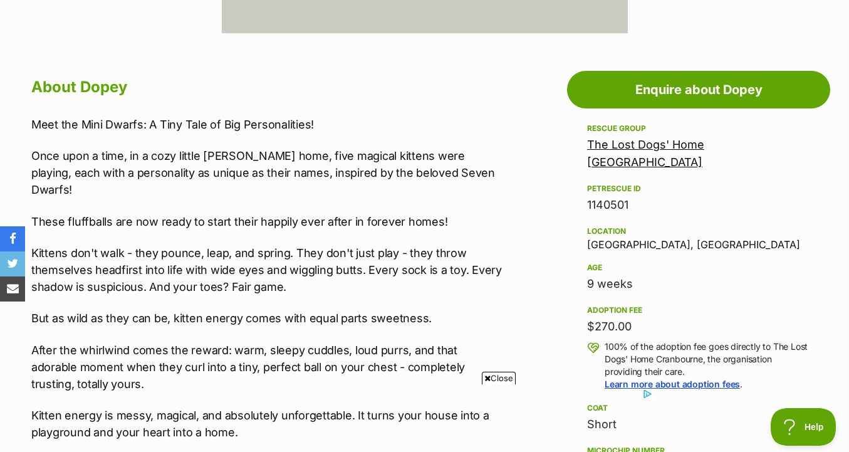
scroll to position [789, 0]
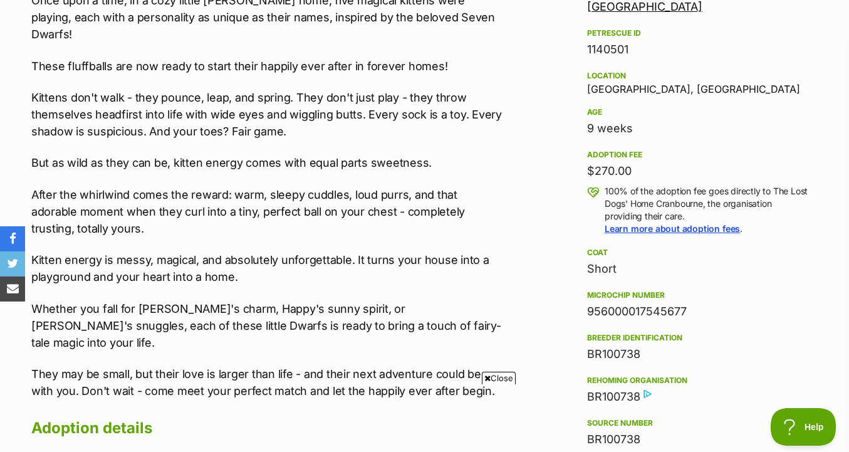
drag, startPoint x: 520, startPoint y: 153, endPoint x: 520, endPoint y: 218, distance: 64.6
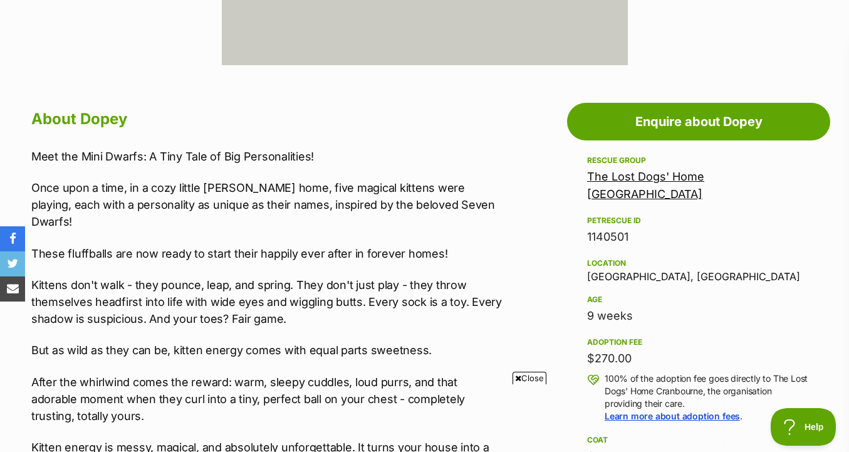
scroll to position [0, 0]
click at [668, 177] on link "The Lost Dogs' Home [GEOGRAPHIC_DATA]" at bounding box center [645, 185] width 117 height 31
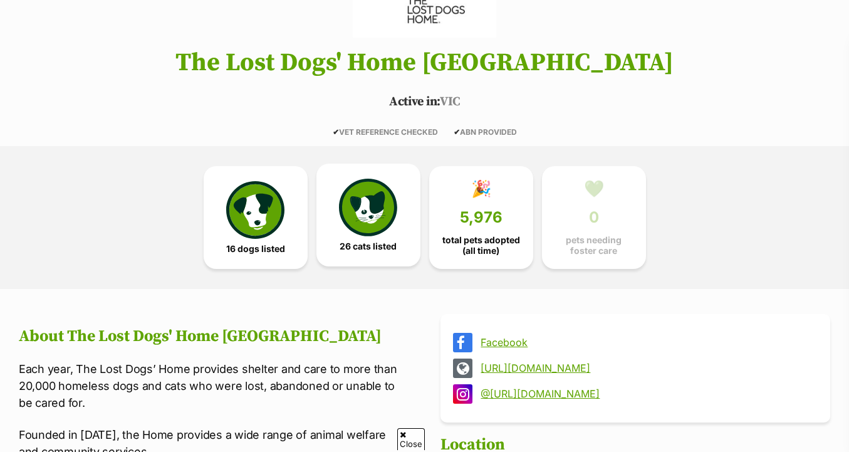
click at [389, 266] on link "26 cats listed" at bounding box center [369, 215] width 104 height 103
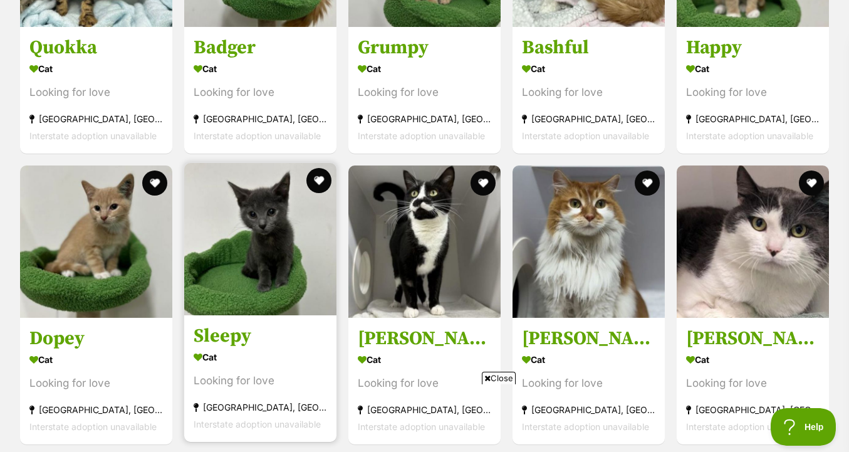
scroll to position [1123, 0]
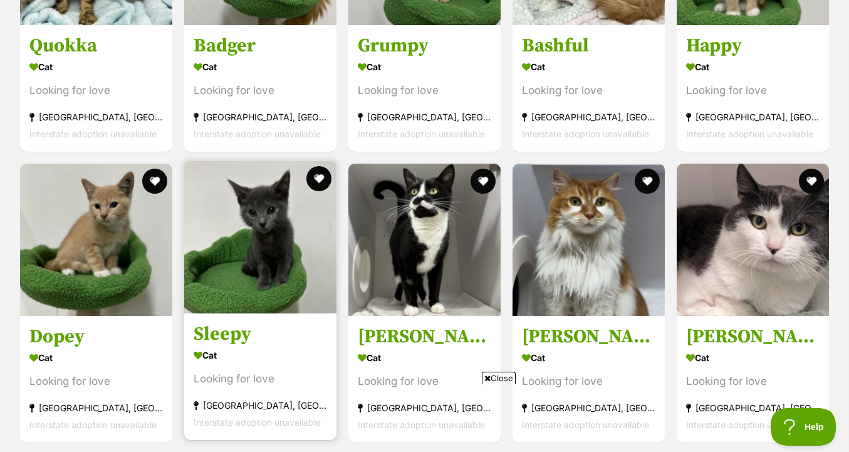
click at [312, 266] on img at bounding box center [260, 237] width 152 height 152
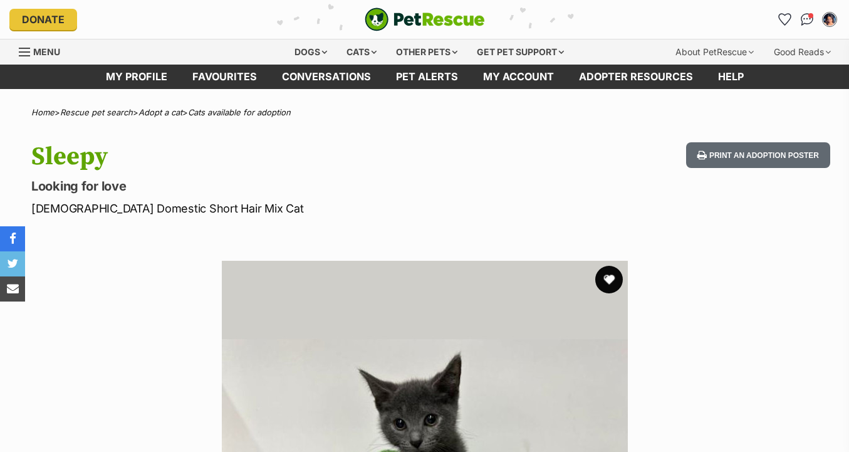
click at [614, 280] on button "favourite" at bounding box center [610, 280] width 28 height 28
click at [791, 13] on link "Favourites" at bounding box center [785, 20] width 26 height 26
click at [804, 18] on img "Conversations" at bounding box center [807, 19] width 17 height 16
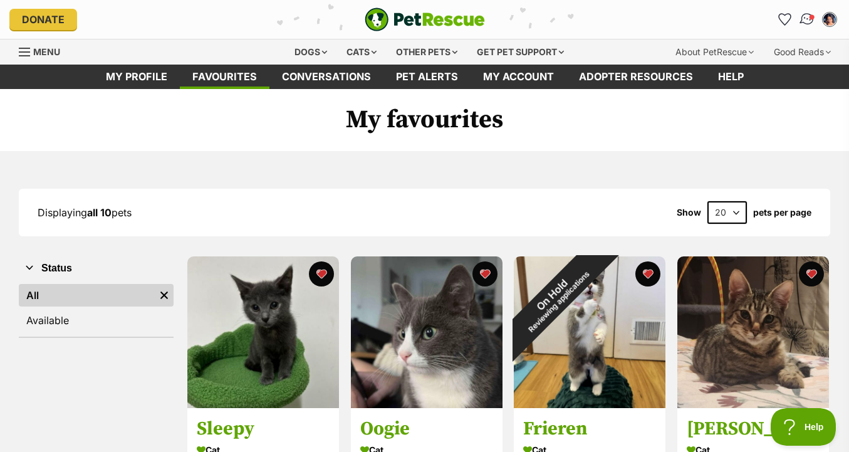
click at [801, 21] on img "Conversations" at bounding box center [807, 19] width 17 height 16
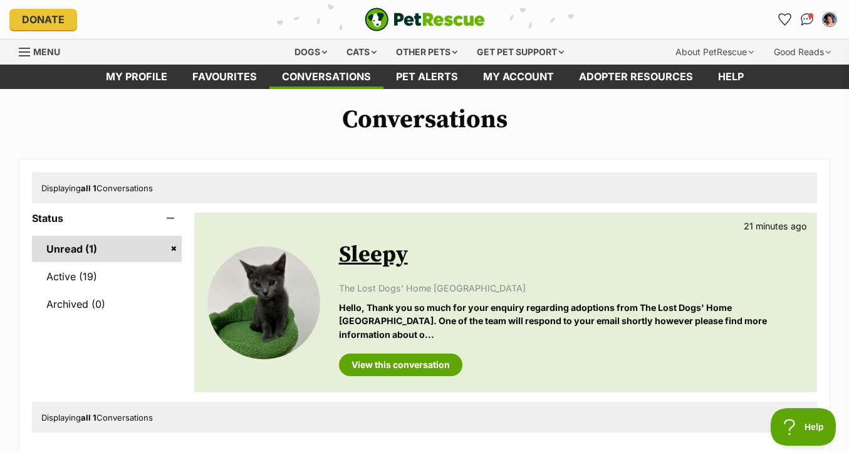
click at [537, 287] on p "The Lost Dogs' Home [GEOGRAPHIC_DATA]" at bounding box center [571, 287] width 465 height 13
click at [531, 310] on p "Hello, Thank you so much for your enquiry regarding adoptions from The Lost Dog…" at bounding box center [571, 321] width 465 height 40
click at [412, 354] on link "View this conversation" at bounding box center [400, 365] width 123 height 23
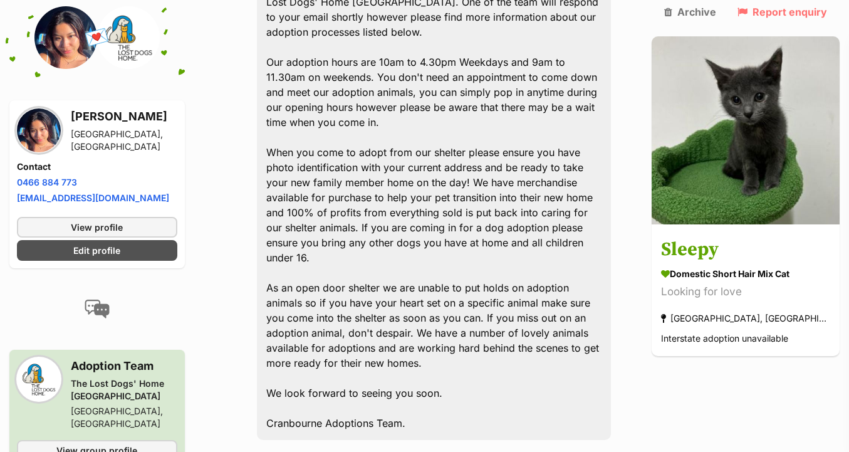
scroll to position [681, 0]
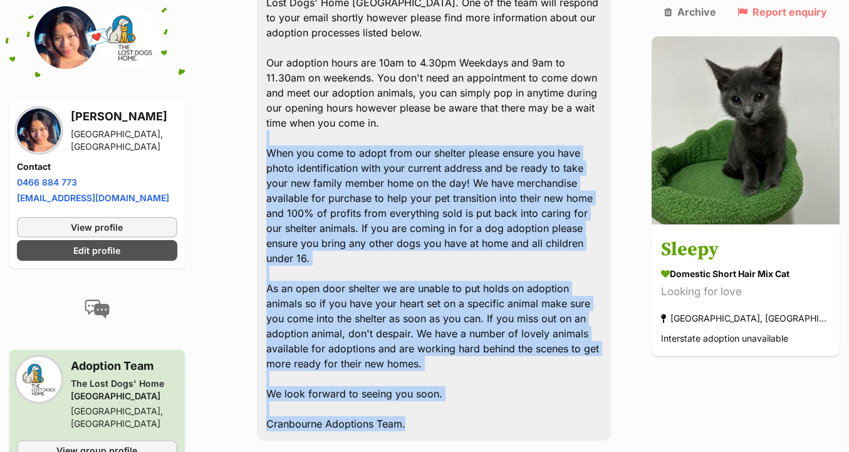
drag, startPoint x: 453, startPoint y: 354, endPoint x: 454, endPoint y: 87, distance: 267.7
click at [454, 87] on div "Hello, Thank you so much for your enquiry regarding adoptions from The Lost Dog…" at bounding box center [434, 190] width 354 height 500
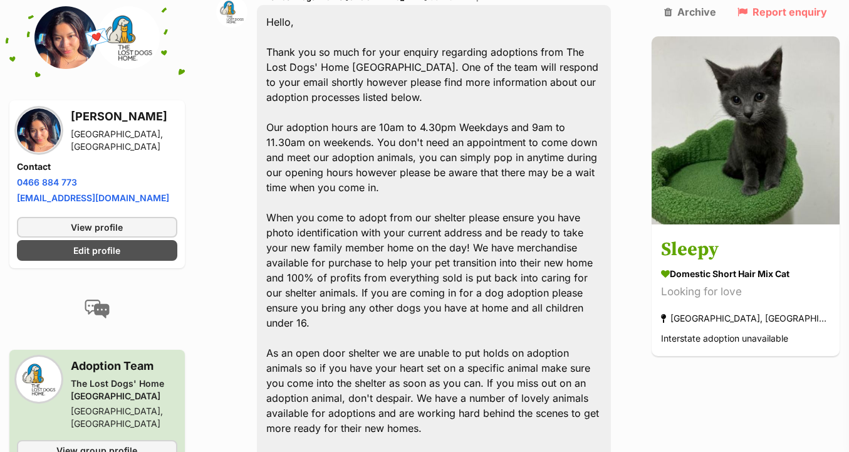
scroll to position [611, 0]
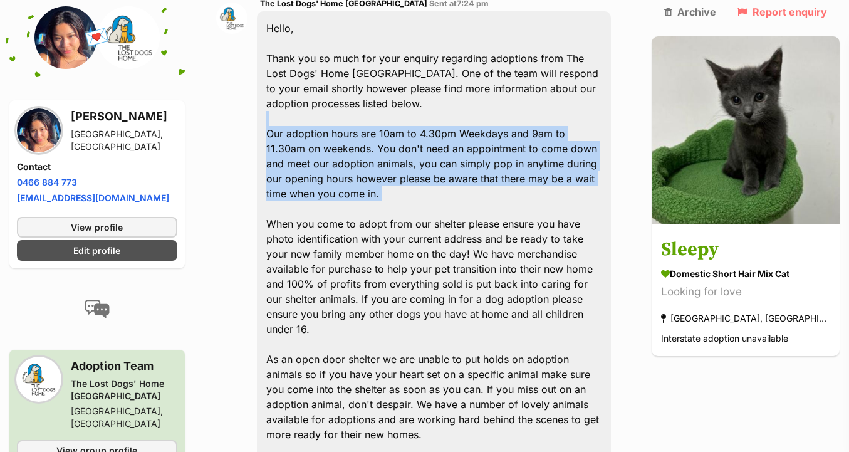
drag, startPoint x: 454, startPoint y: 87, endPoint x: 458, endPoint y: 164, distance: 77.2
click at [458, 164] on div "Hello, Thank you so much for your enquiry regarding adoptions from The Lost Dog…" at bounding box center [434, 261] width 354 height 500
drag, startPoint x: 458, startPoint y: 164, endPoint x: 458, endPoint y: 84, distance: 79.6
click at [458, 84] on div "Hello, Thank you so much for your enquiry regarding adoptions from The Lost Dog…" at bounding box center [434, 261] width 354 height 500
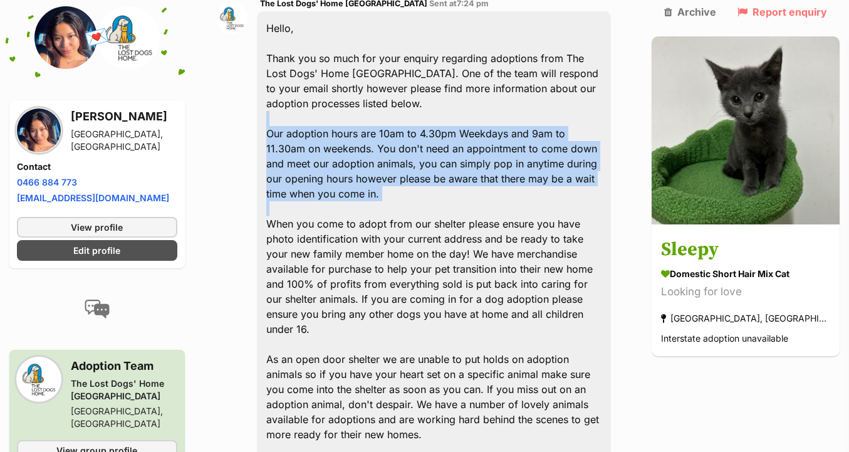
click at [458, 84] on div "Hello, Thank you so much for your enquiry regarding adoptions from The Lost Dog…" at bounding box center [434, 261] width 354 height 500
drag, startPoint x: 458, startPoint y: 84, endPoint x: 458, endPoint y: 159, distance: 74.6
click at [458, 159] on div "Hello, Thank you so much for your enquiry regarding adoptions from The Lost Dog…" at bounding box center [434, 261] width 354 height 500
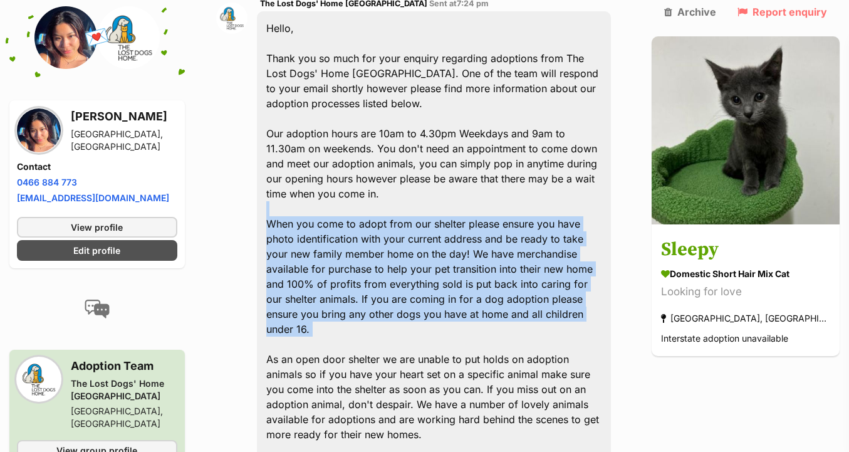
drag, startPoint x: 458, startPoint y: 159, endPoint x: 509, endPoint y: 283, distance: 134.9
click at [509, 283] on div "Hello, Thank you so much for your enquiry regarding adoptions from The Lost Dog…" at bounding box center [434, 261] width 354 height 500
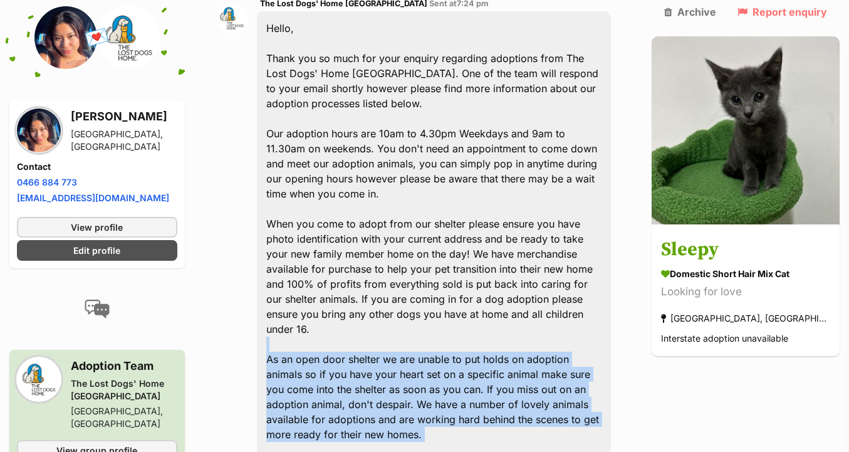
drag, startPoint x: 501, startPoint y: 372, endPoint x: 505, endPoint y: 280, distance: 92.9
click at [505, 280] on div "Hello, Thank you so much for your enquiry regarding adoptions from The Lost Dog…" at bounding box center [434, 261] width 354 height 500
drag, startPoint x: 505, startPoint y: 280, endPoint x: 503, endPoint y: 371, distance: 91.6
click at [503, 372] on div "Hello, Thank you so much for your enquiry regarding adoptions from The Lost Dog…" at bounding box center [434, 261] width 354 height 500
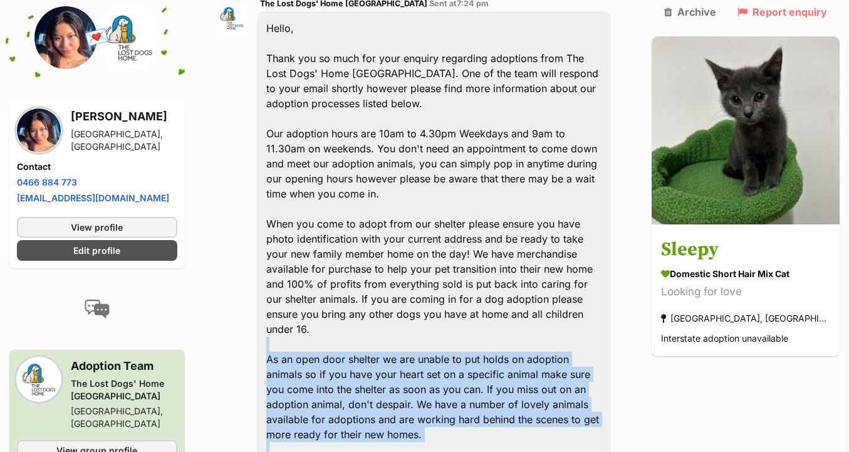
click at [503, 371] on div "Hello, Thank you so much for your enquiry regarding adoptions from The Lost Dog…" at bounding box center [434, 261] width 354 height 500
drag, startPoint x: 496, startPoint y: 397, endPoint x: 498, endPoint y: 281, distance: 115.4
click at [498, 281] on div "Hello, Thank you so much for your enquiry regarding adoptions from The Lost Dog…" at bounding box center [434, 261] width 354 height 500
drag, startPoint x: 498, startPoint y: 281, endPoint x: 497, endPoint y: 377, distance: 95.9
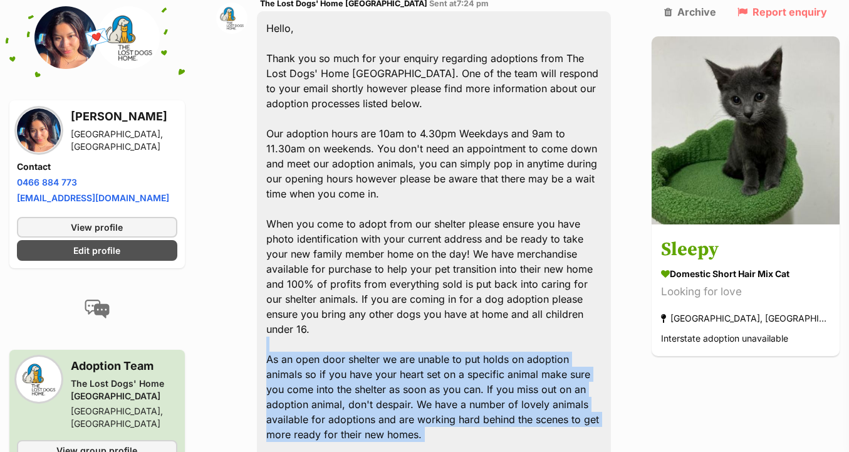
click at [497, 377] on div "Hello, Thank you so much for your enquiry regarding adoptions from The Lost Dog…" at bounding box center [434, 261] width 354 height 500
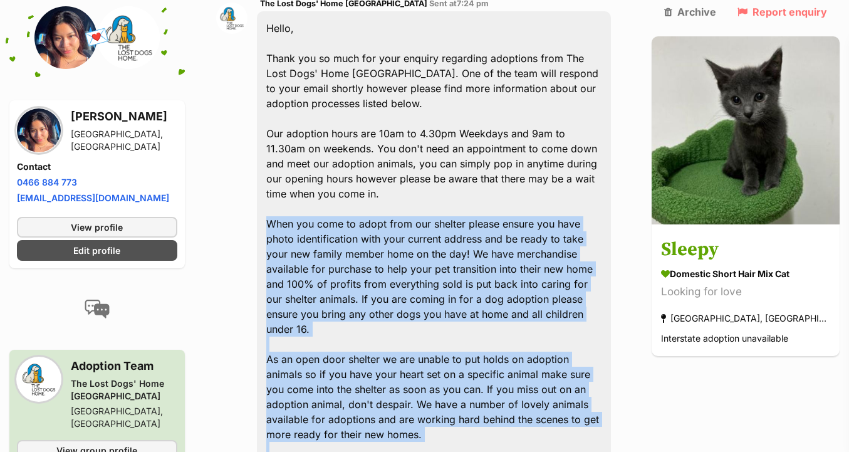
drag, startPoint x: 493, startPoint y: 397, endPoint x: 493, endPoint y: 272, distance: 124.8
click at [493, 272] on div "Hello, Thank you so much for your enquiry regarding adoptions from The Lost Dog…" at bounding box center [434, 261] width 354 height 500
drag, startPoint x: 493, startPoint y: 272, endPoint x: 493, endPoint y: 394, distance: 122.2
click at [493, 394] on div "Hello, Thank you so much for your enquiry regarding adoptions from The Lost Dog…" at bounding box center [434, 261] width 354 height 500
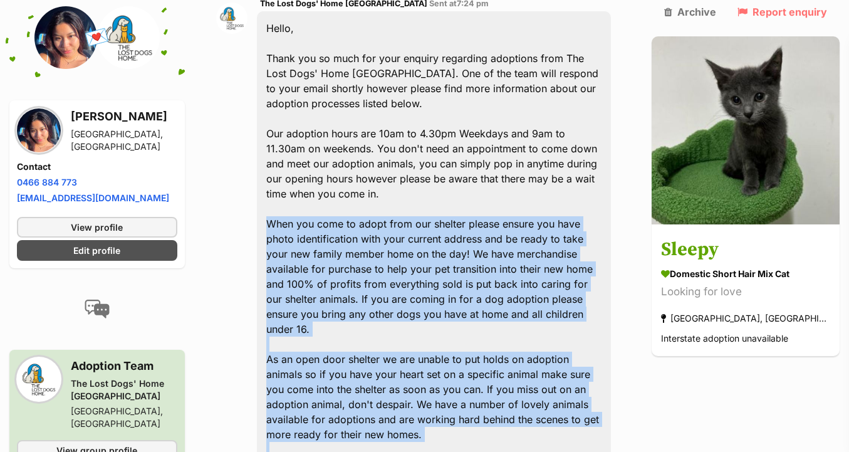
click at [493, 394] on div "Hello, Thank you so much for your enquiry regarding adoptions from The Lost Dog…" at bounding box center [434, 261] width 354 height 500
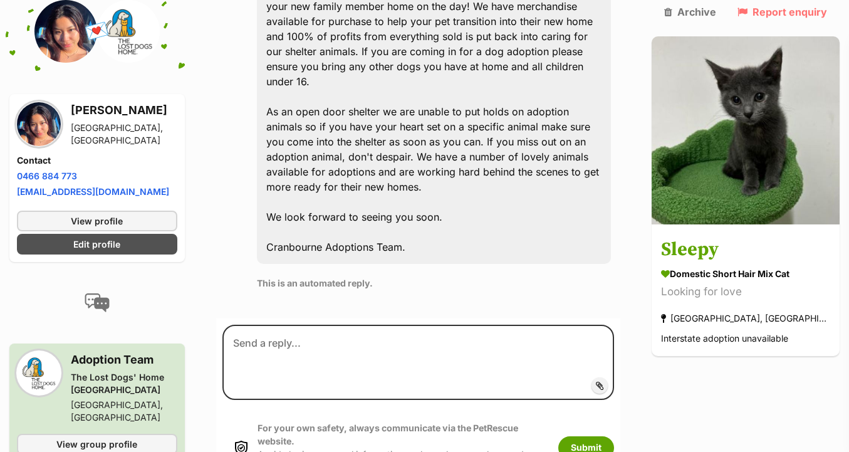
scroll to position [863, 0]
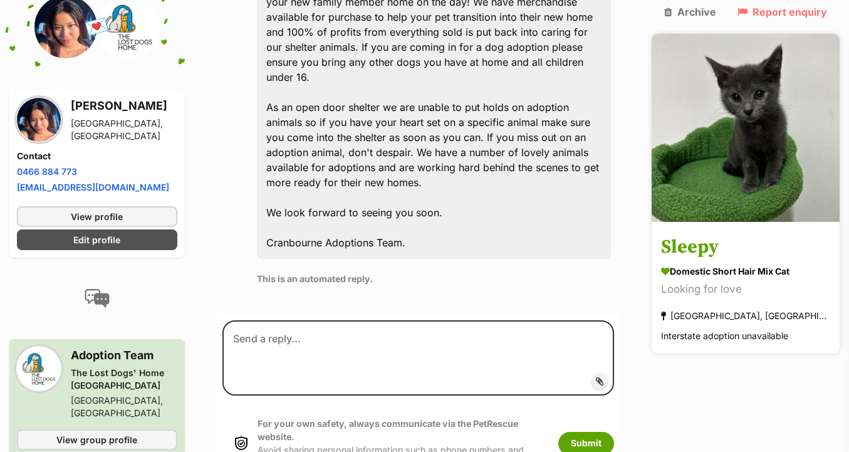
click at [727, 234] on h3 "Sleepy" at bounding box center [745, 248] width 169 height 28
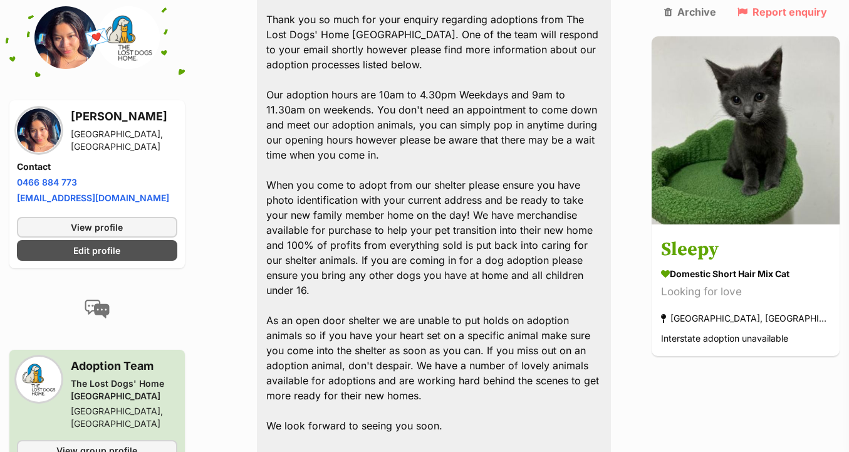
scroll to position [634, 0]
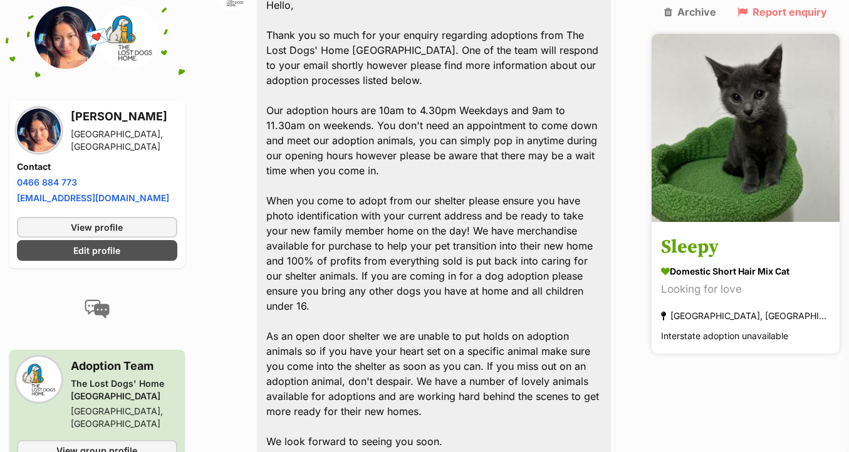
click at [703, 116] on img at bounding box center [746, 128] width 188 height 188
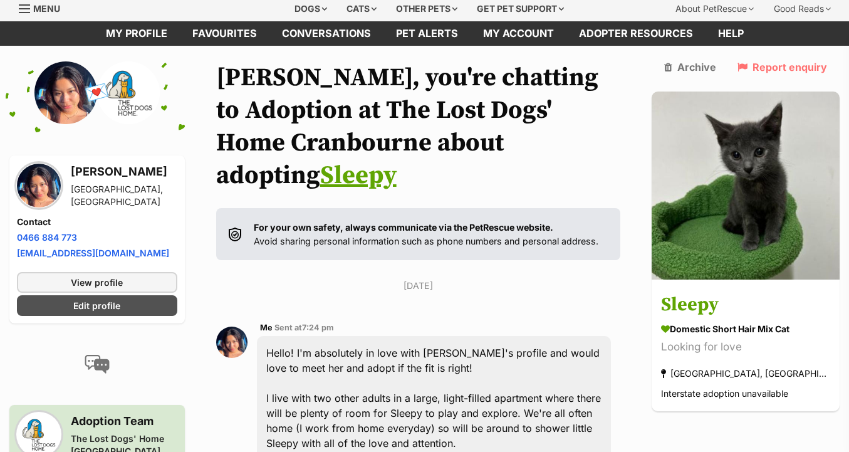
scroll to position [0, 0]
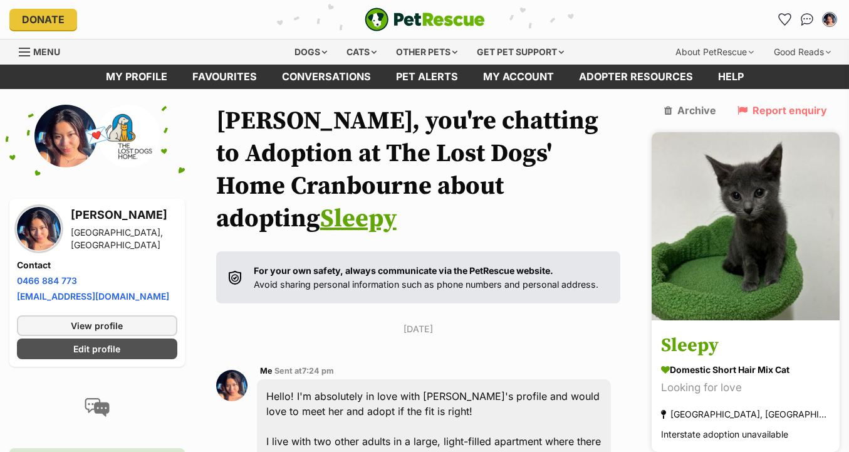
click at [710, 310] on link at bounding box center [746, 316] width 188 height 13
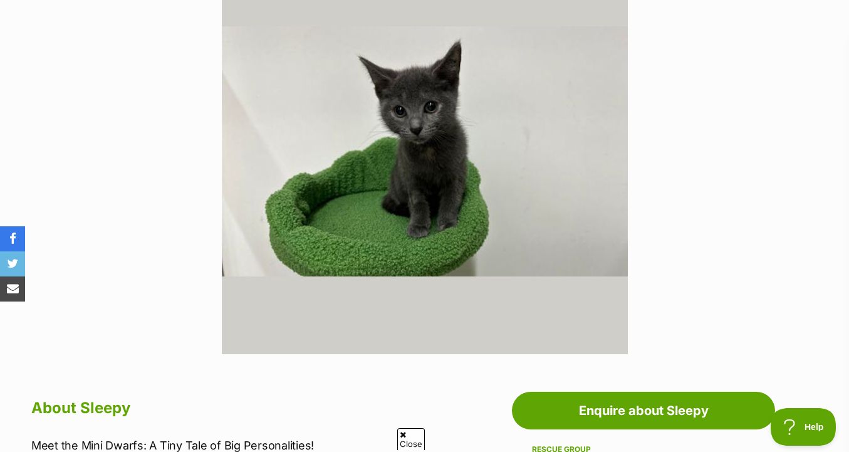
scroll to position [273, 0]
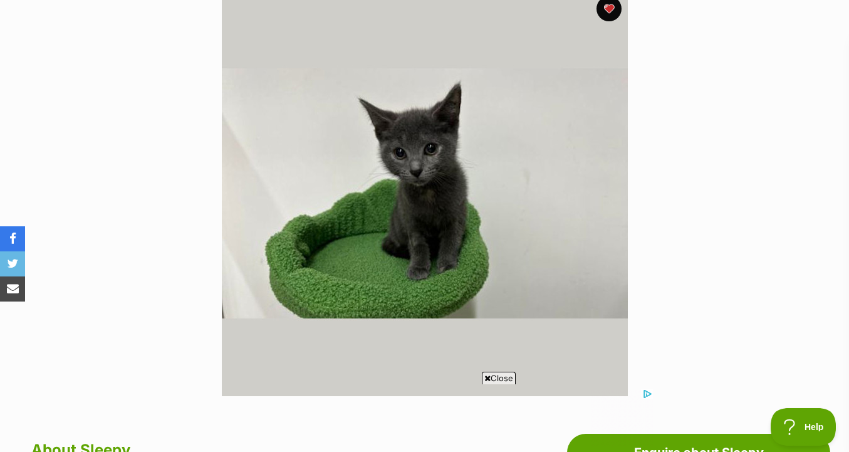
scroll to position [270, 0]
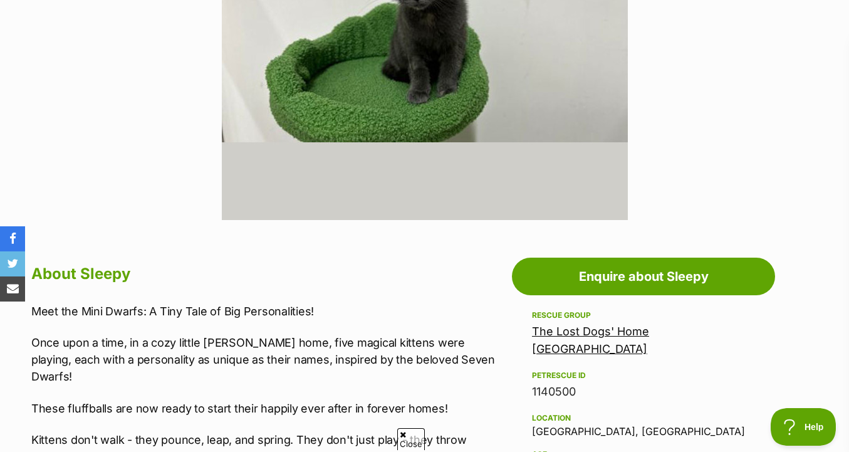
scroll to position [459, 0]
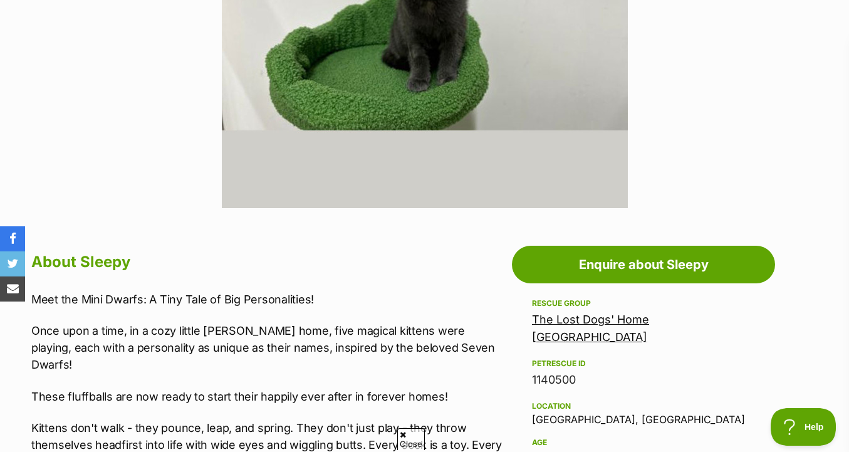
click at [642, 323] on link "The Lost Dogs' Home [GEOGRAPHIC_DATA]" at bounding box center [590, 328] width 117 height 31
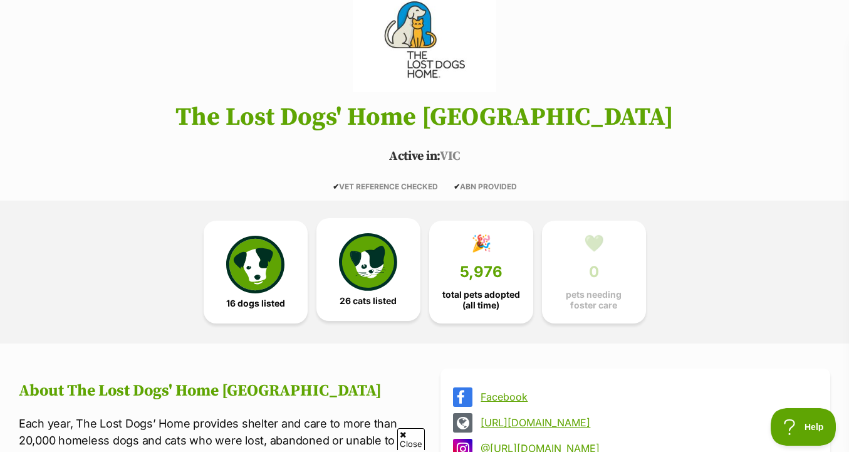
click at [376, 281] on img at bounding box center [368, 262] width 58 height 58
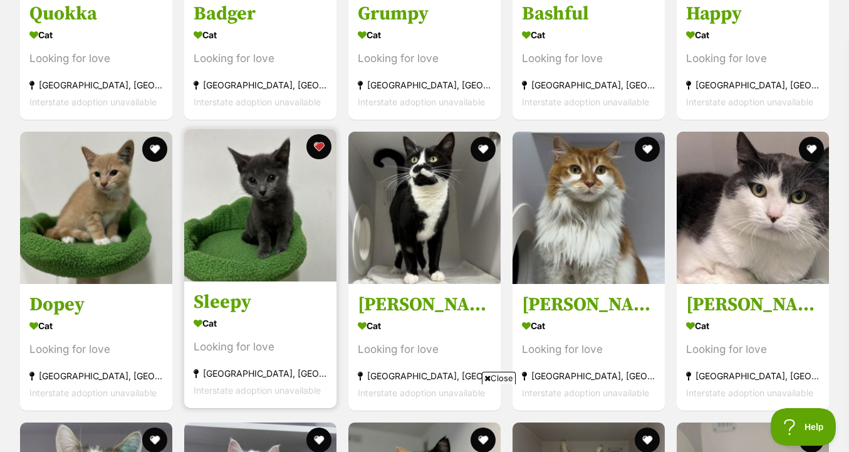
scroll to position [1169, 0]
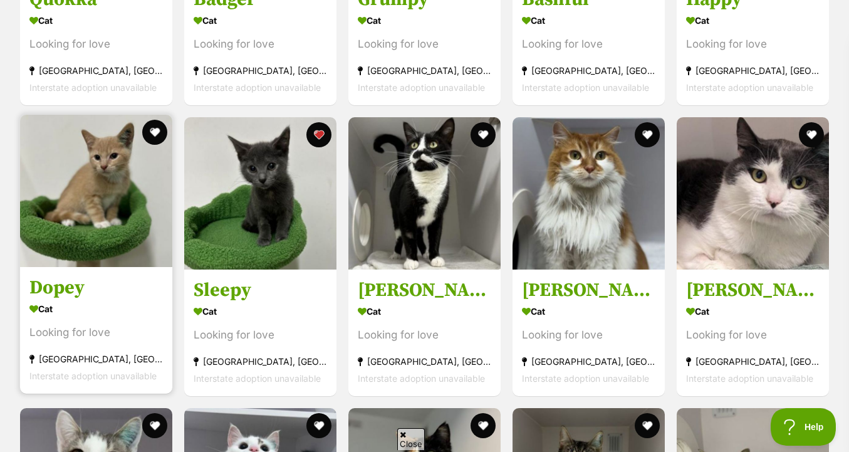
click at [99, 193] on img at bounding box center [96, 191] width 152 height 152
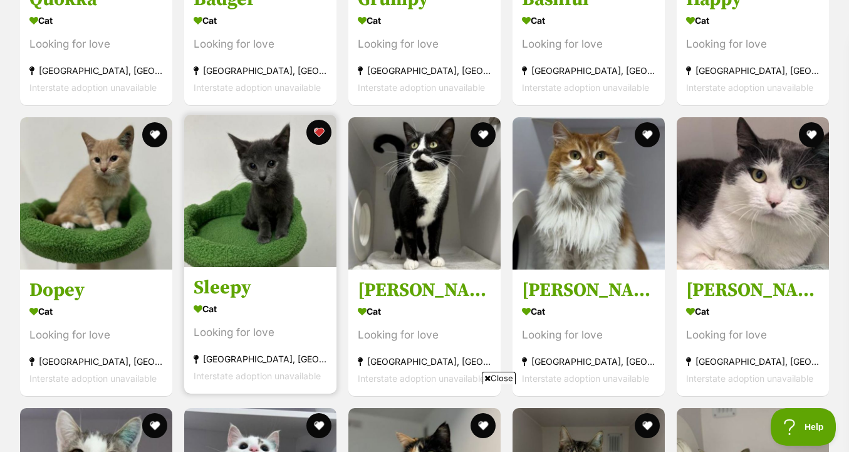
click at [262, 218] on img at bounding box center [260, 191] width 152 height 152
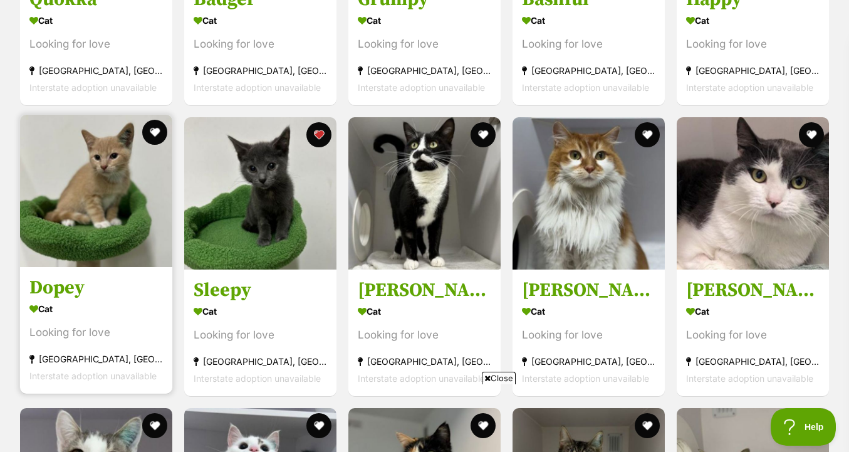
click at [120, 227] on img at bounding box center [96, 191] width 152 height 152
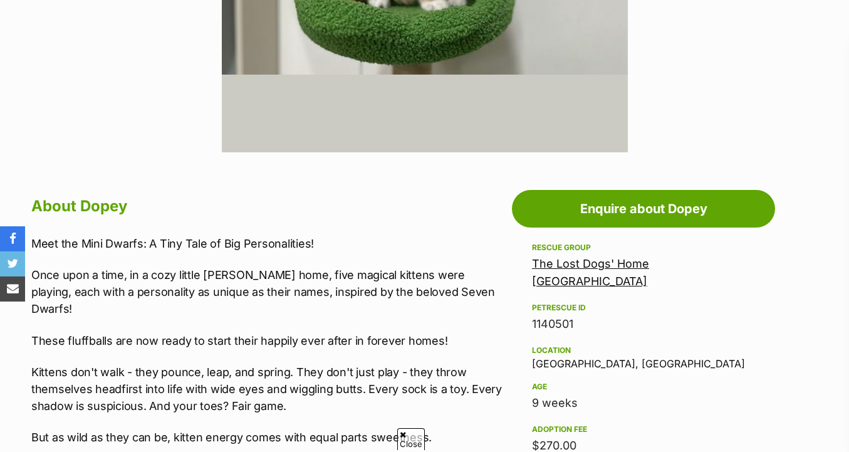
scroll to position [291, 0]
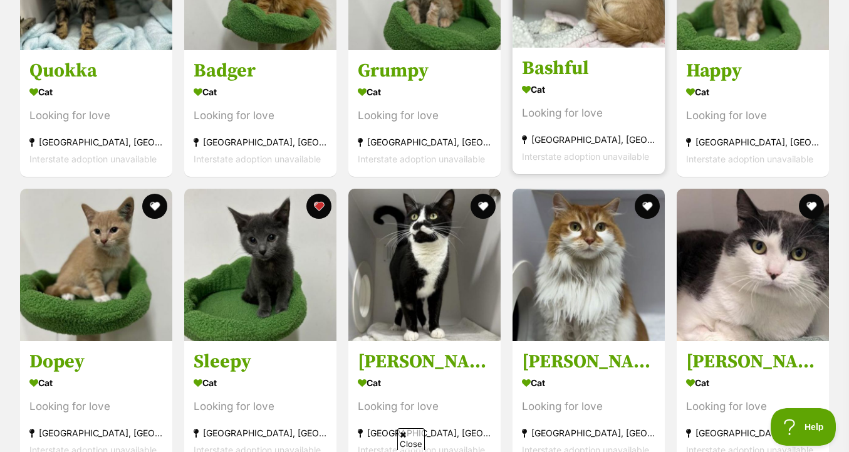
scroll to position [1079, 0]
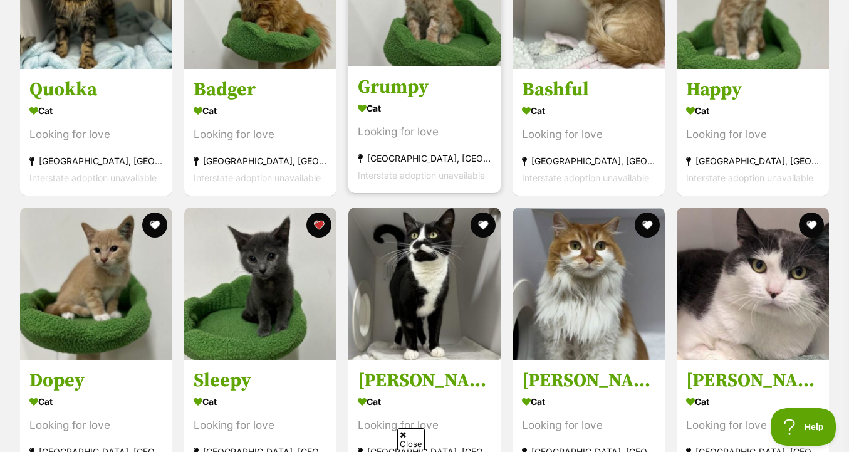
click at [431, 76] on link "Grumpy Cat Looking for love [GEOGRAPHIC_DATA], [GEOGRAPHIC_DATA] Interstate ado…" at bounding box center [425, 129] width 152 height 127
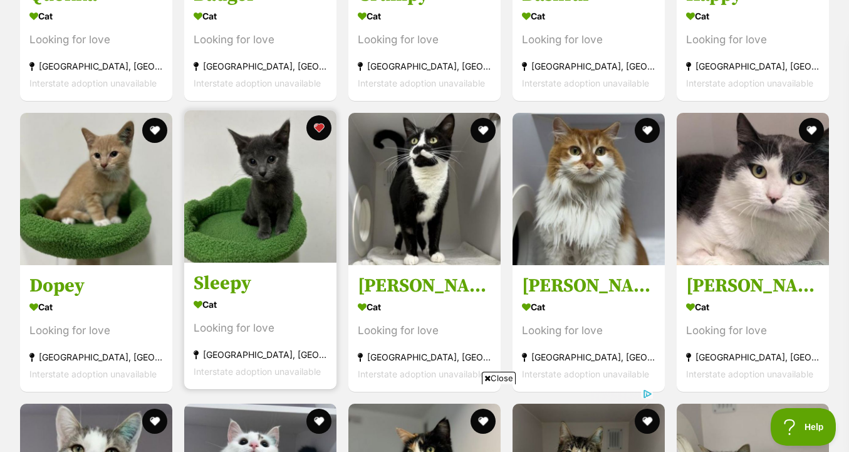
scroll to position [1173, 0]
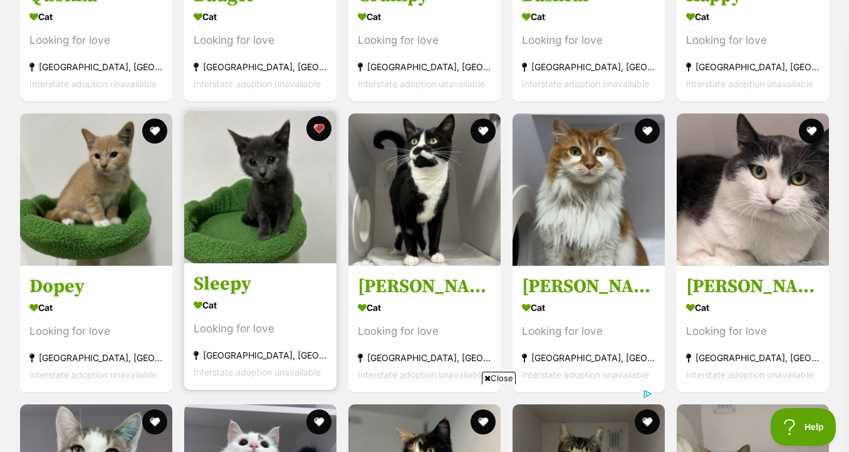
click at [322, 244] on img at bounding box center [260, 187] width 152 height 152
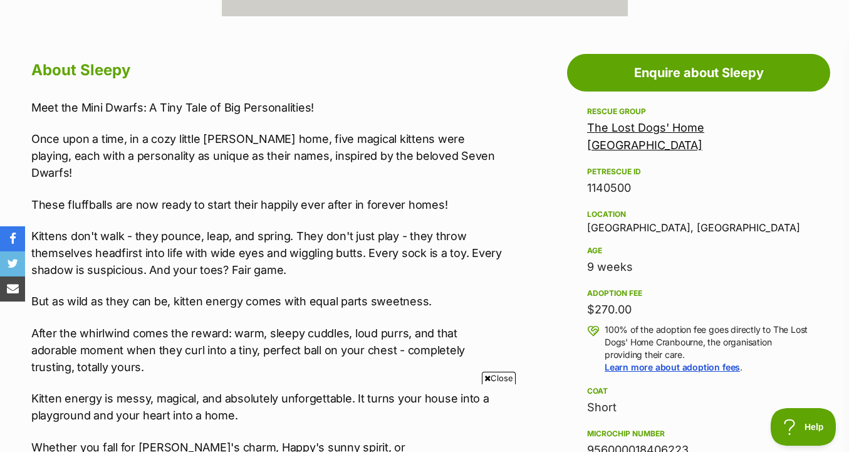
scroll to position [635, 0]
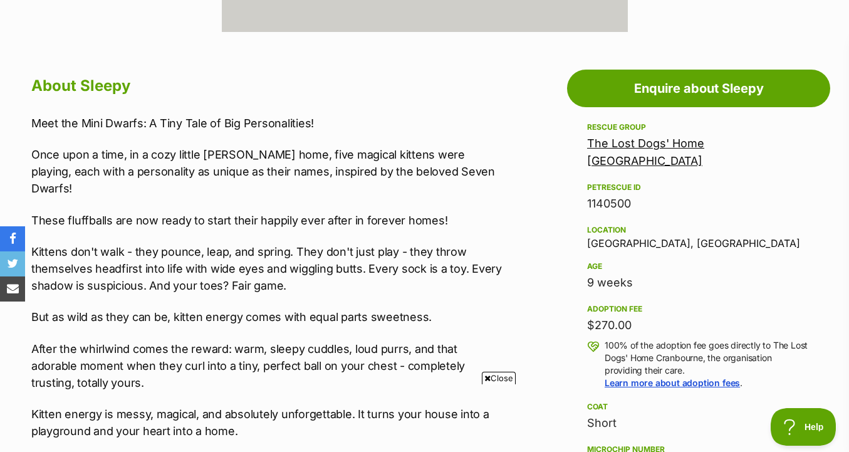
click at [501, 376] on span "Close" at bounding box center [499, 378] width 34 height 13
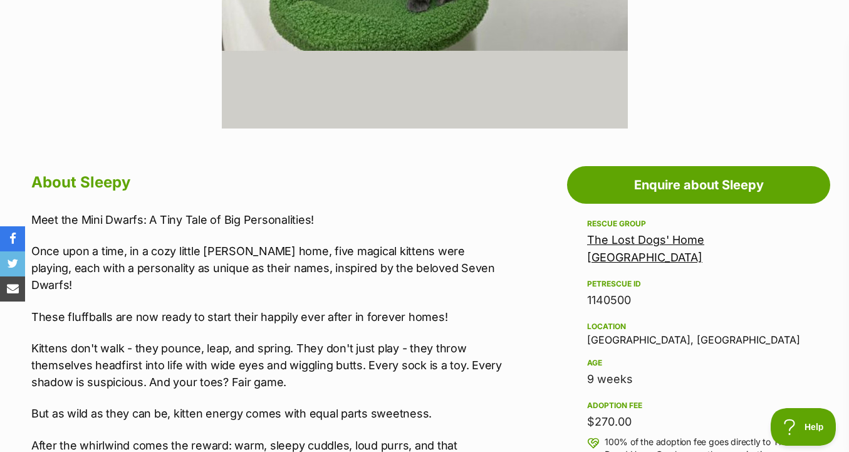
scroll to position [535, 0]
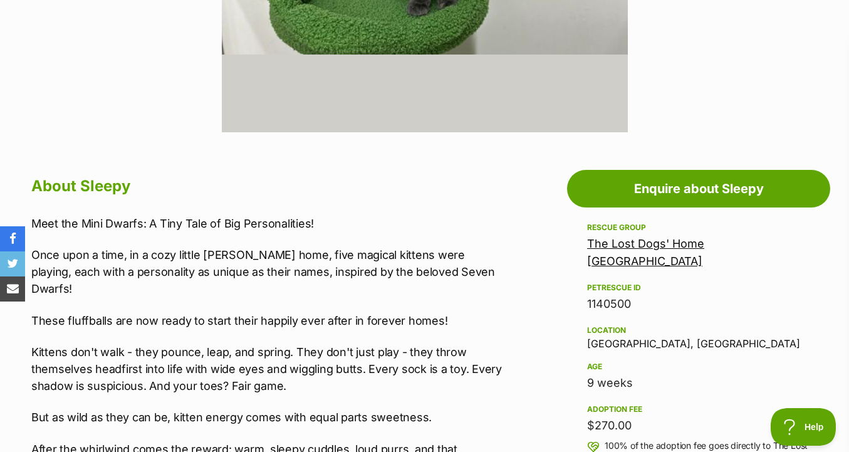
click at [645, 239] on link "The Lost Dogs' Home [GEOGRAPHIC_DATA]" at bounding box center [645, 252] width 117 height 31
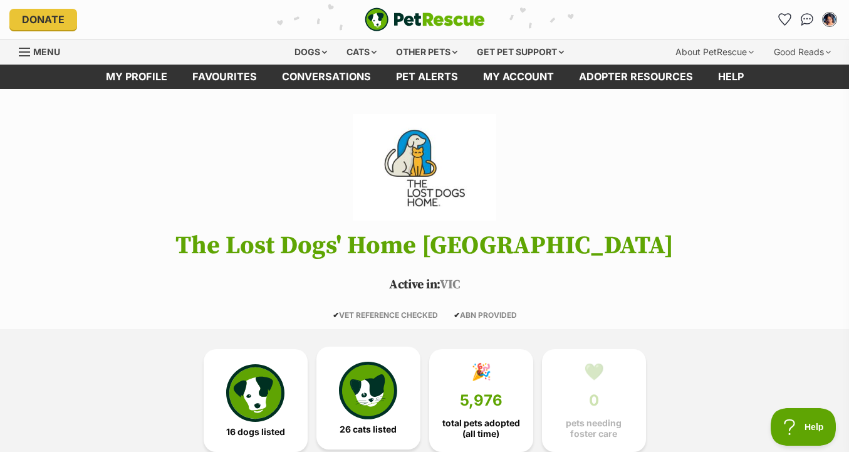
click at [391, 376] on img at bounding box center [368, 391] width 58 height 58
click at [794, 14] on link "Favourites" at bounding box center [785, 19] width 26 height 26
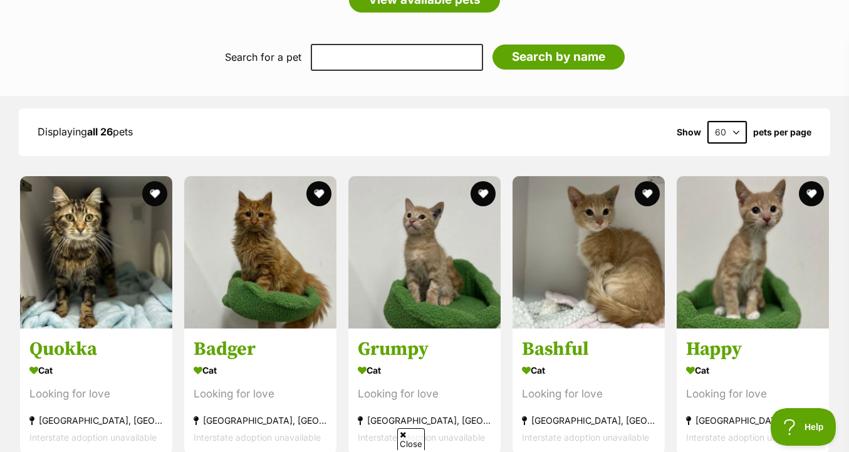
scroll to position [824, 0]
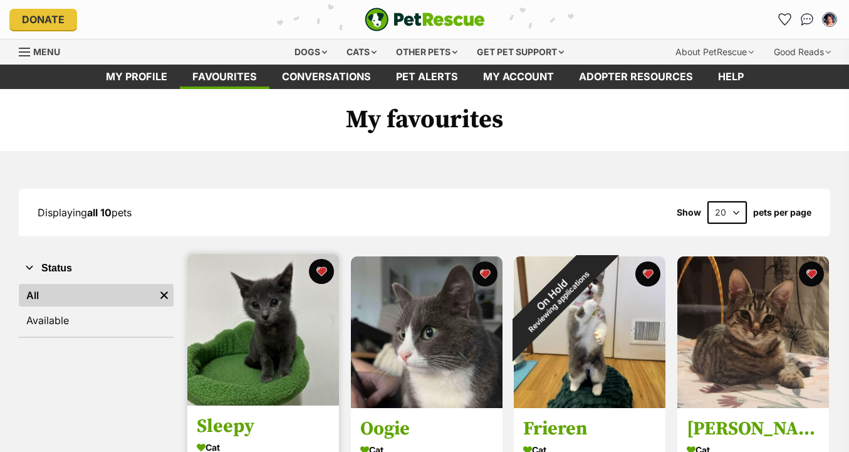
click at [315, 334] on img at bounding box center [263, 330] width 152 height 152
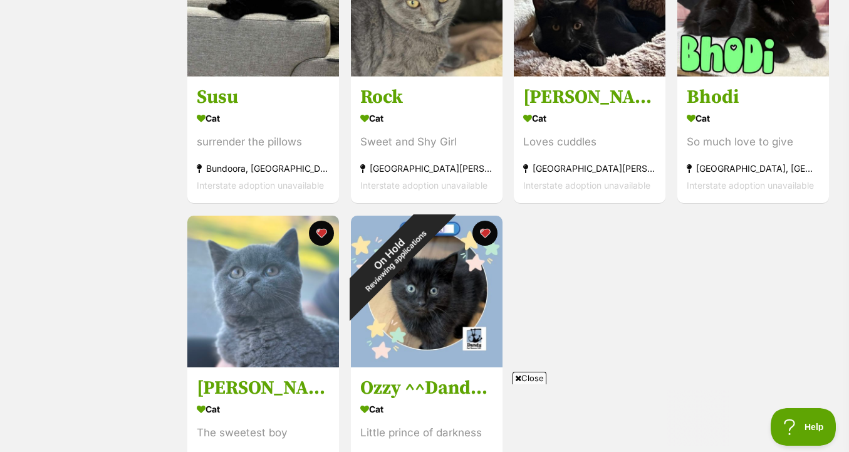
scroll to position [481, 0]
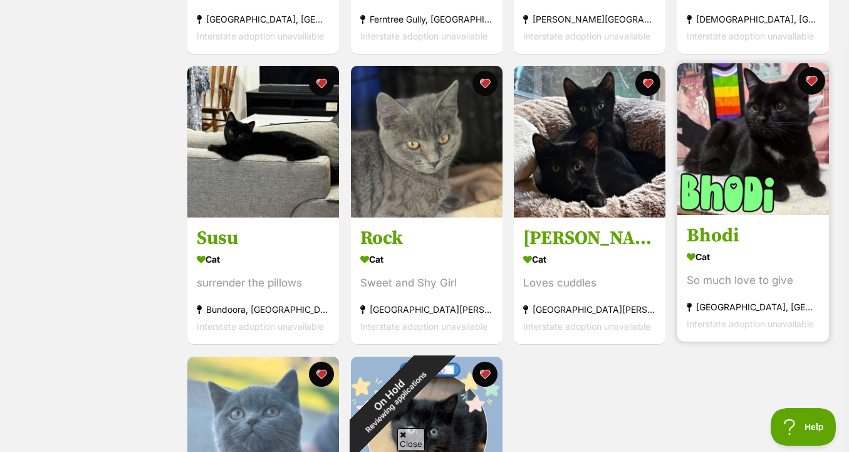
click at [813, 80] on button "favourite" at bounding box center [812, 81] width 28 height 28
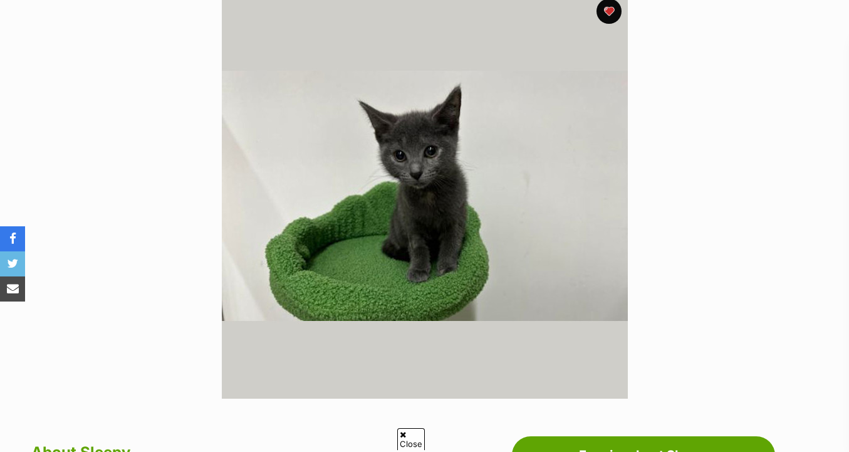
click at [654, 130] on section "Available 1 of 1 images Next Prev 1" at bounding box center [425, 186] width 715 height 425
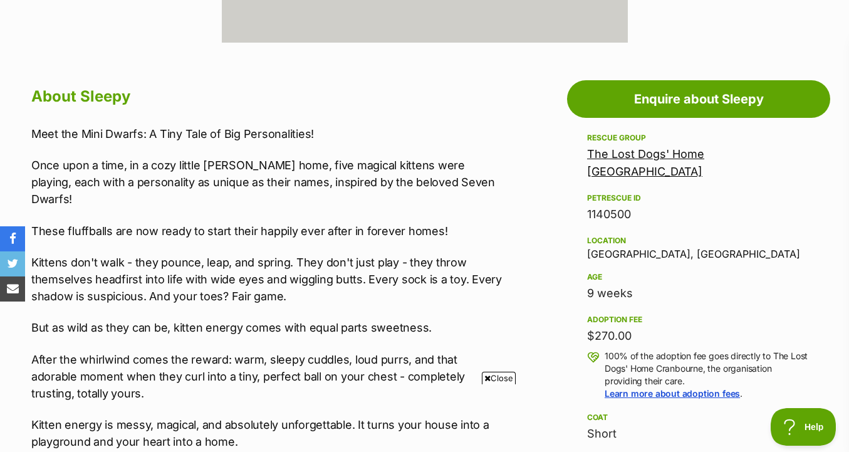
scroll to position [694, 0]
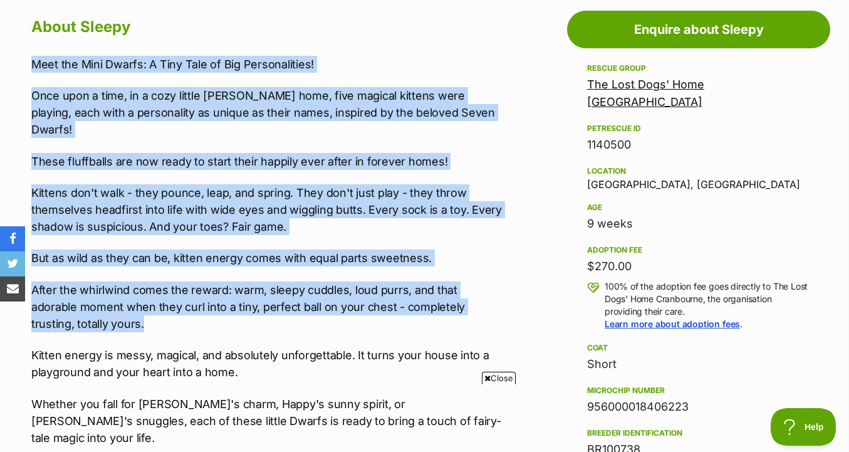
drag, startPoint x: 494, startPoint y: 55, endPoint x: 499, endPoint y: 312, distance: 256.4
click at [499, 312] on div "Meet the Mini Dwarfs: A Tiny Tale of Big Personalities! Once upon a time, in a …" at bounding box center [268, 275] width 475 height 439
click at [499, 312] on p "After the whirlwind comes the reward: warm, sleepy cuddles, loud purrs, and tha…" at bounding box center [268, 306] width 475 height 51
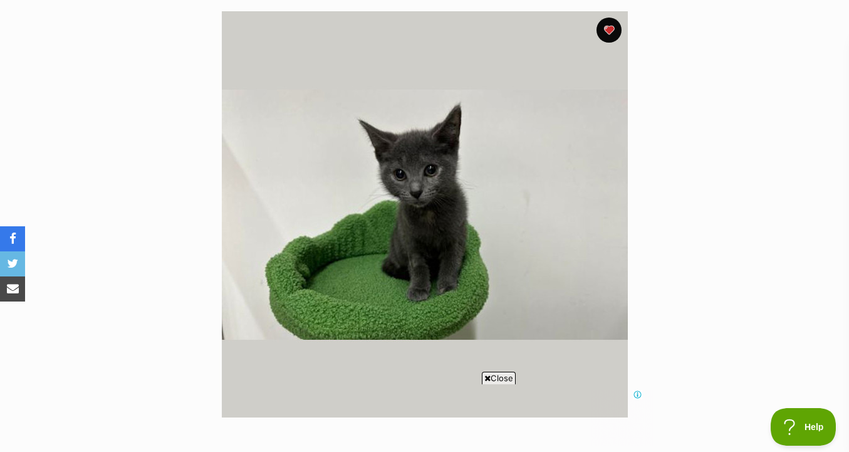
scroll to position [0, 0]
